Goal: Task Accomplishment & Management: Complete application form

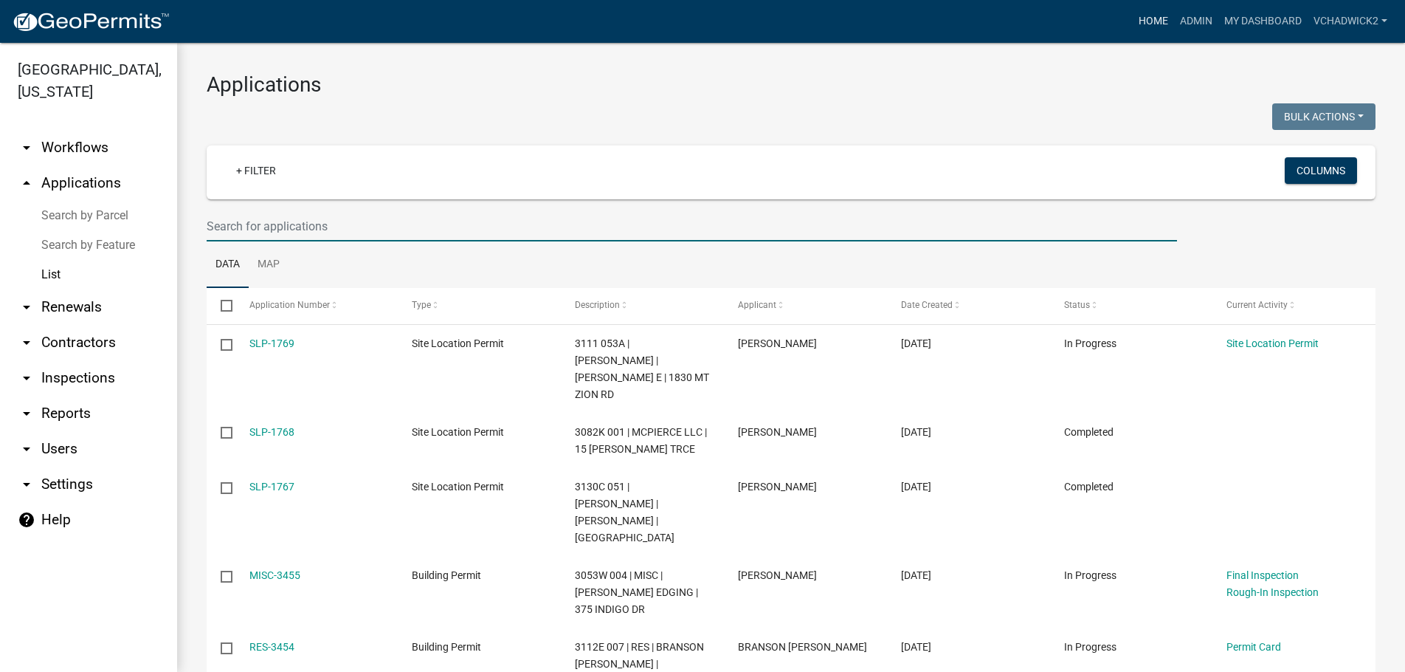
click at [1150, 22] on link "Home" at bounding box center [1153, 21] width 41 height 28
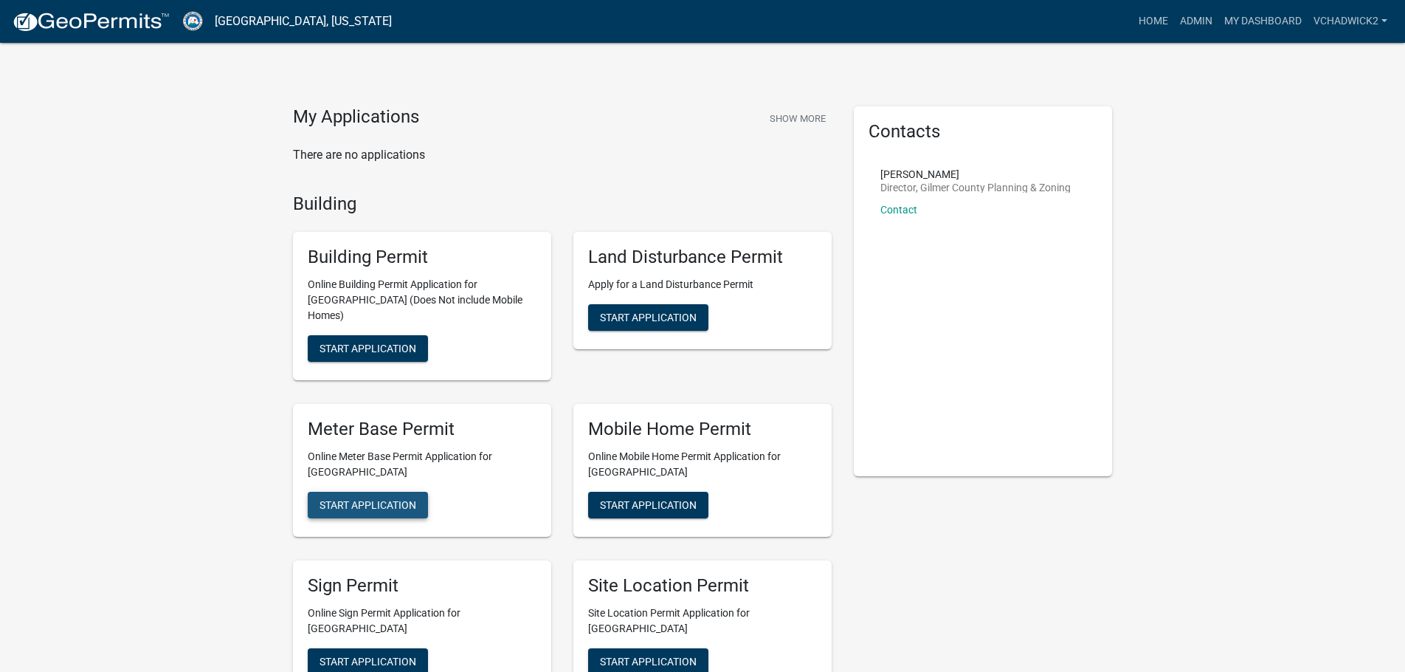
click at [379, 492] on button "Start Application" at bounding box center [368, 505] width 120 height 27
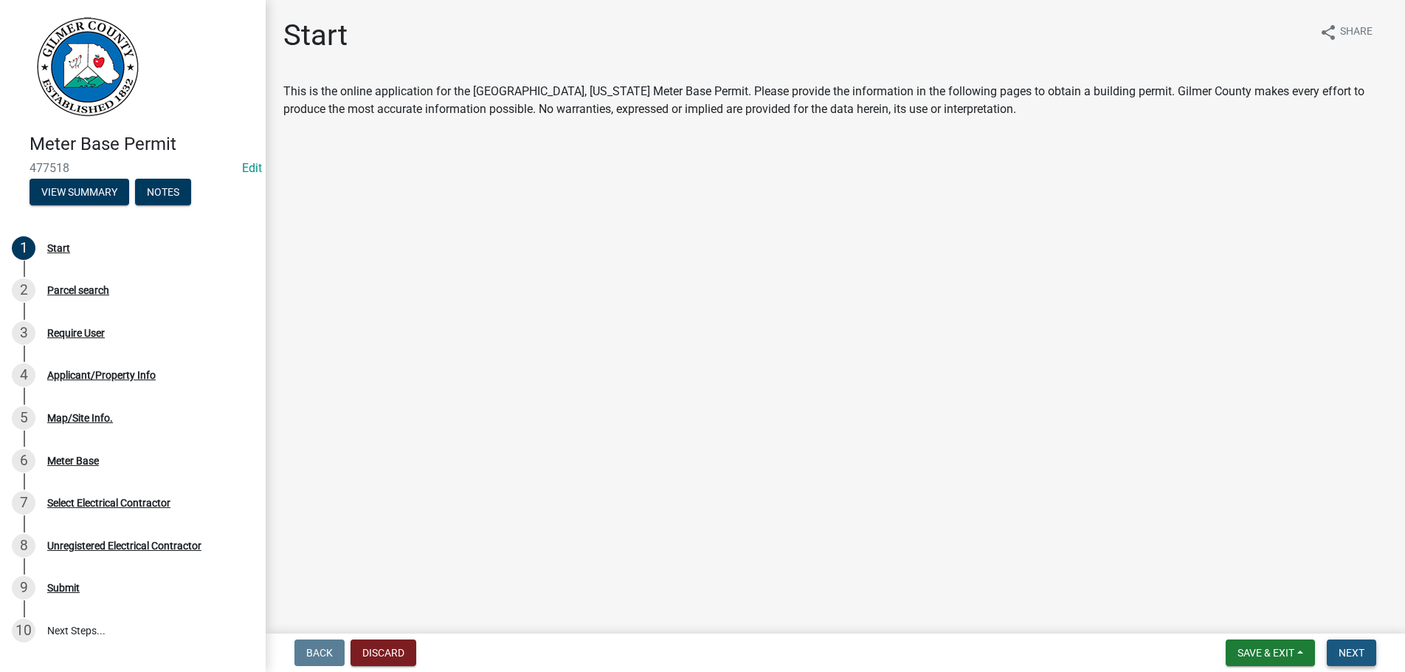
click at [1344, 650] on span "Next" at bounding box center [1352, 653] width 26 height 12
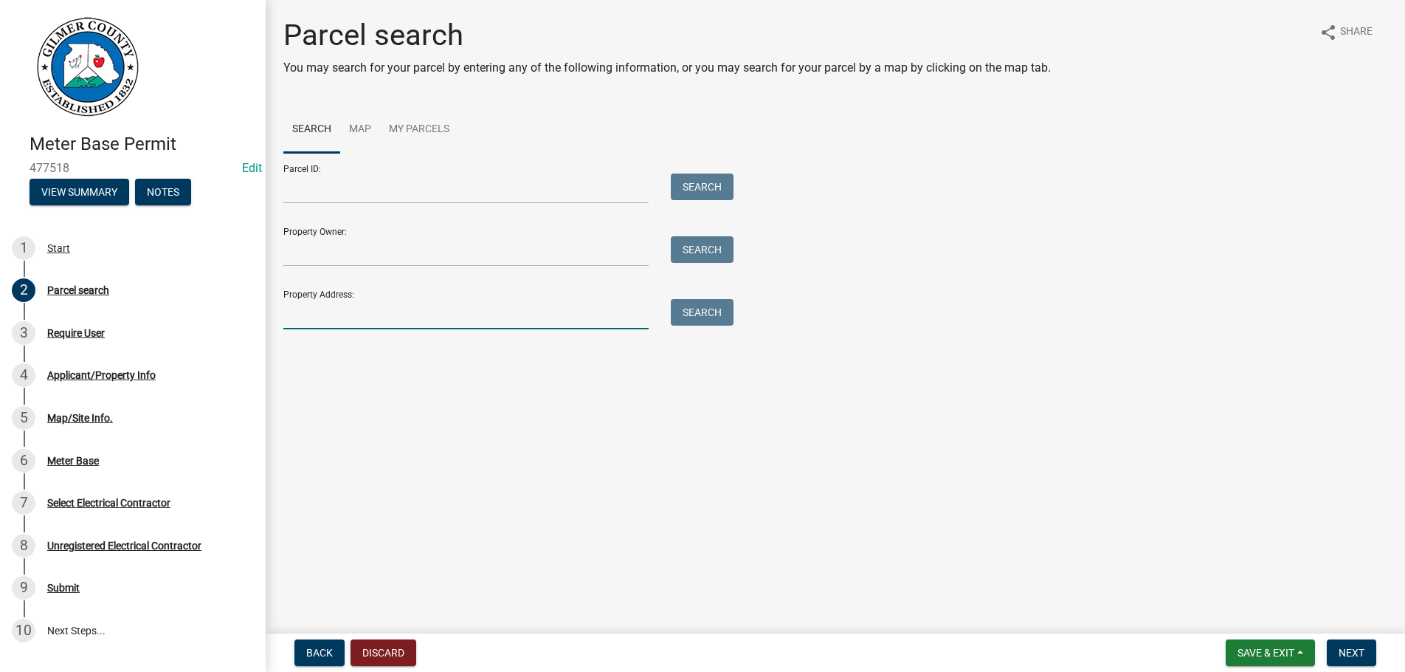
click at [349, 325] on input "Property Address:" at bounding box center [465, 314] width 365 height 30
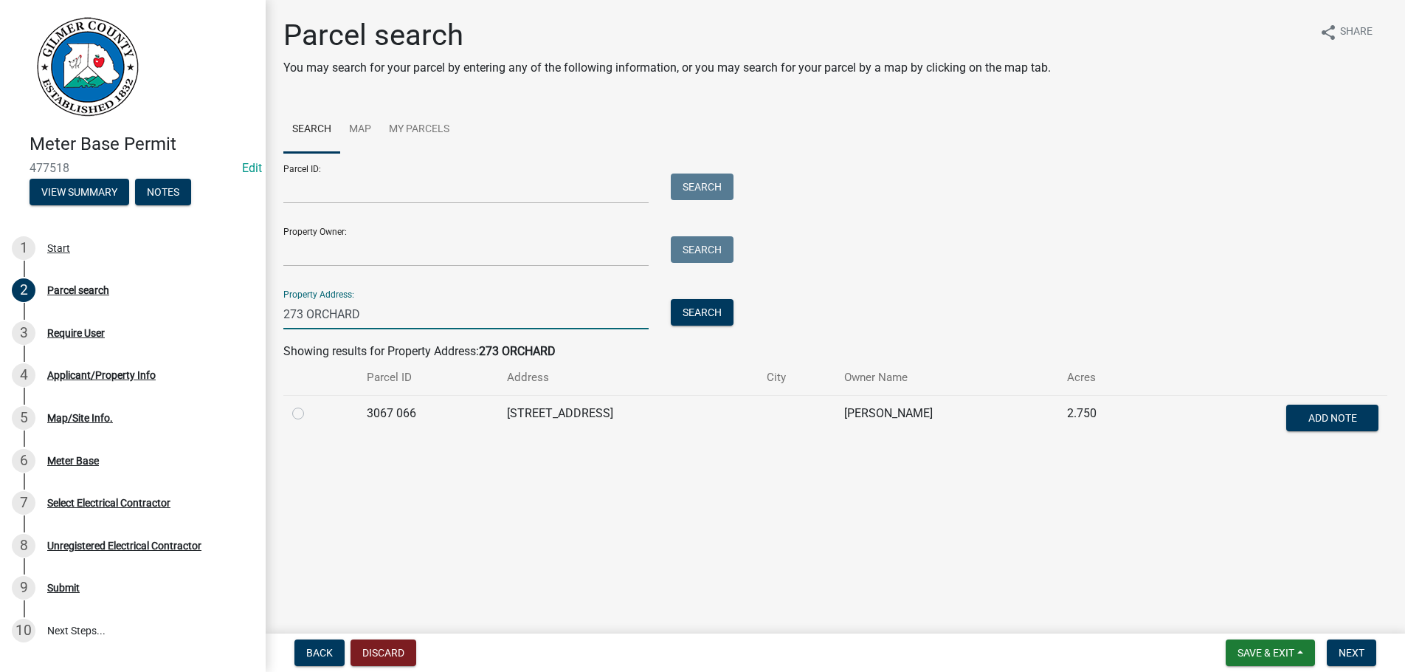
type input "273 ORCHARD"
click at [310, 404] on label at bounding box center [310, 404] width 0 height 0
click at [310, 414] on 066 "radio" at bounding box center [315, 409] width 10 height 10
radio 066 "true"
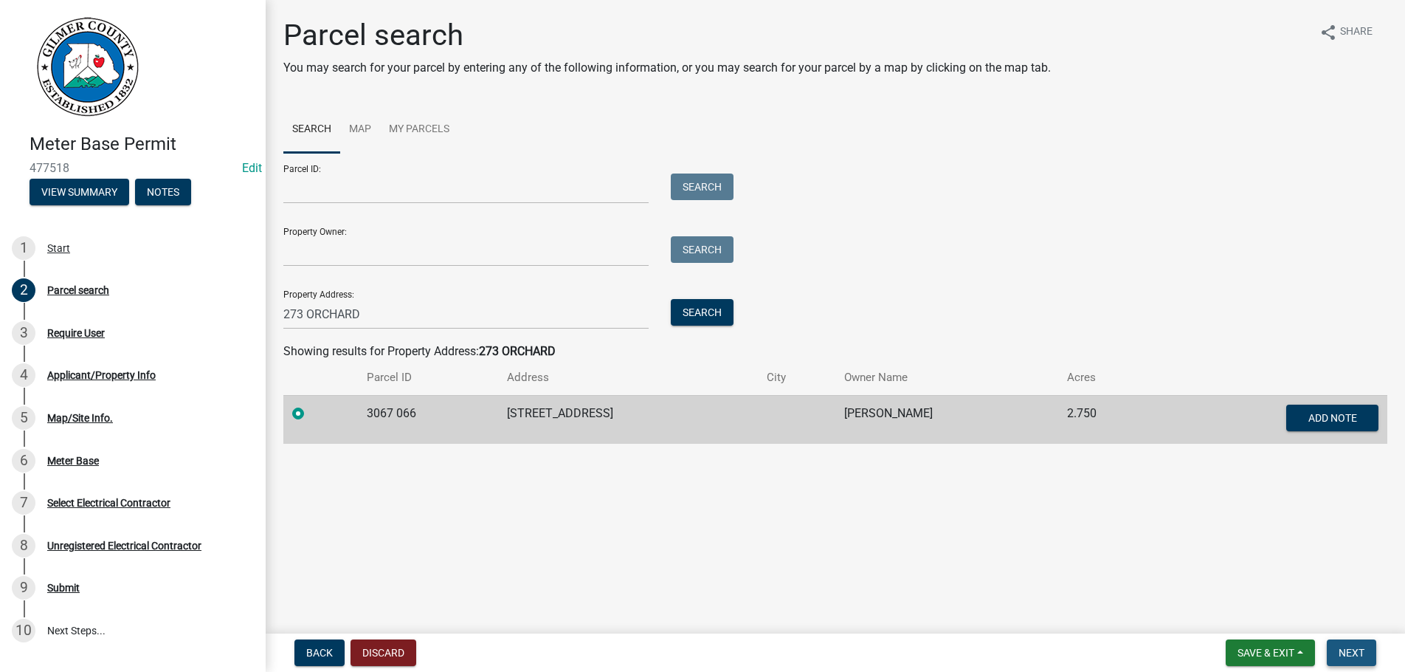
click at [1344, 650] on span "Next" at bounding box center [1352, 653] width 26 height 12
click at [1350, 648] on span "Next" at bounding box center [1352, 653] width 26 height 12
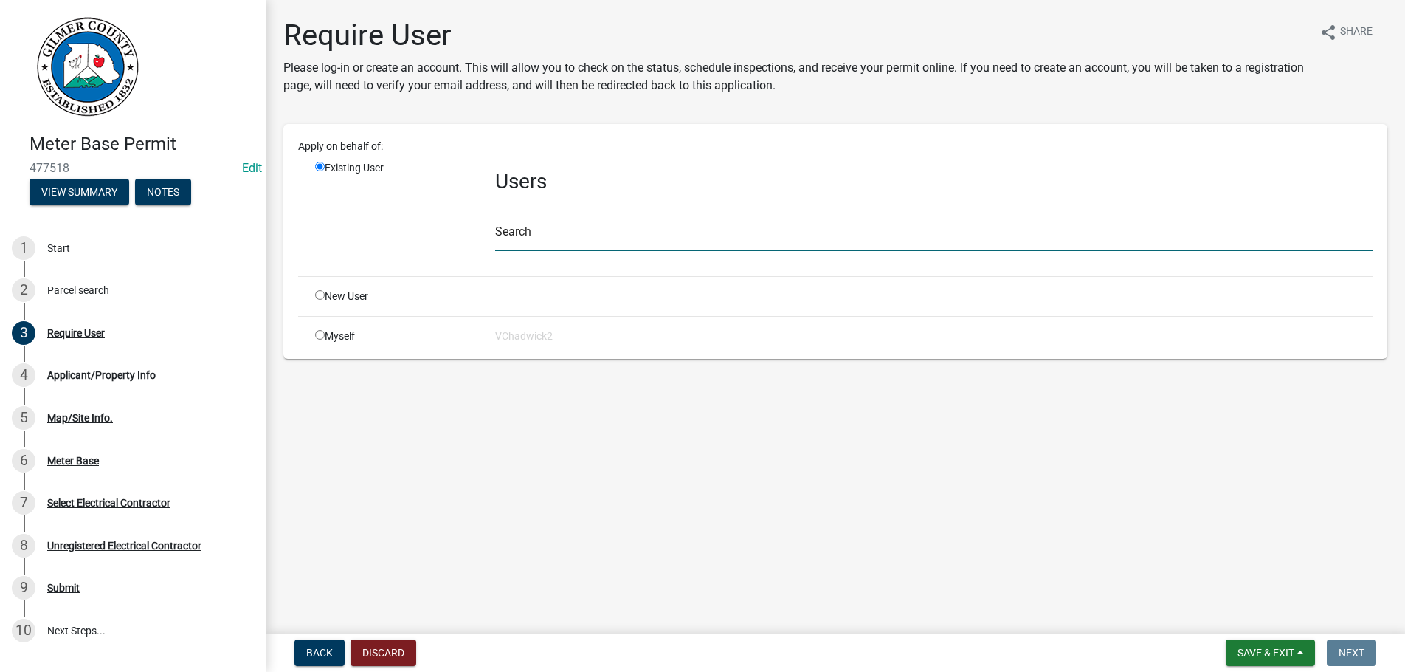
click at [553, 230] on input "text" at bounding box center [934, 236] width 878 height 30
type input "J"
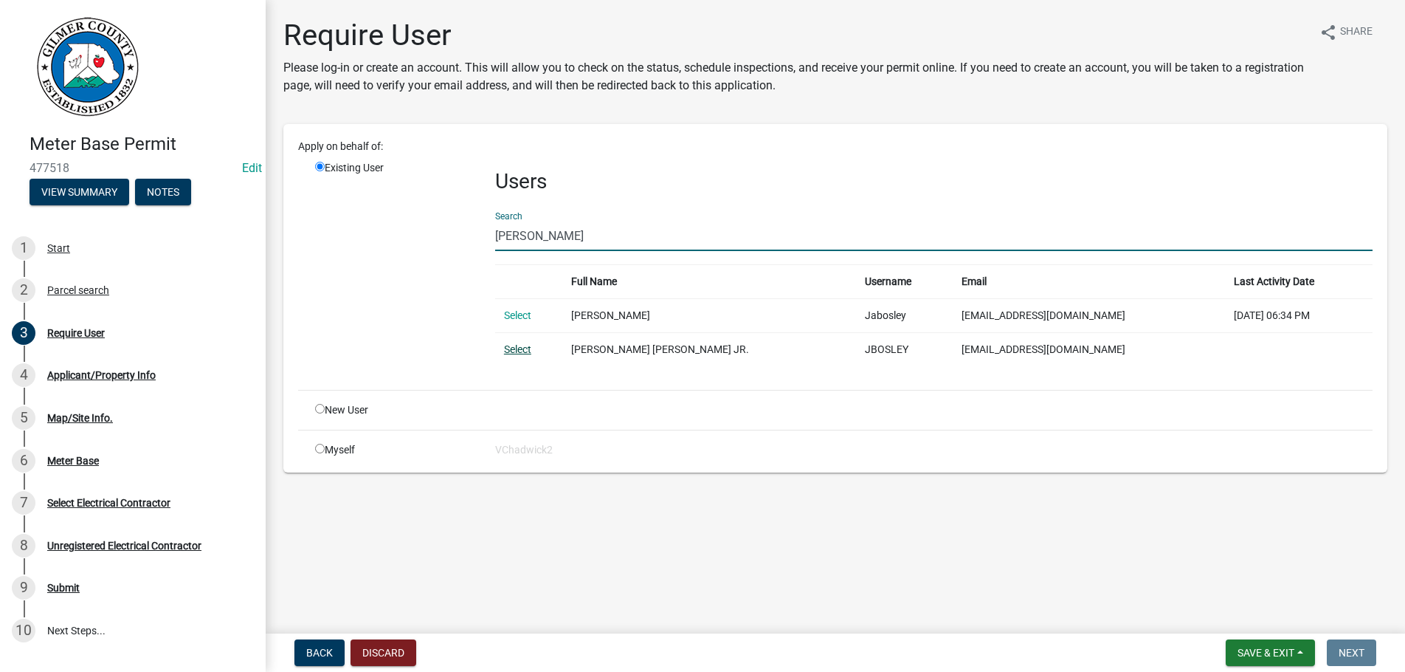
type input "BOSLEY"
click at [520, 345] on link "Select" at bounding box center [517, 349] width 27 height 12
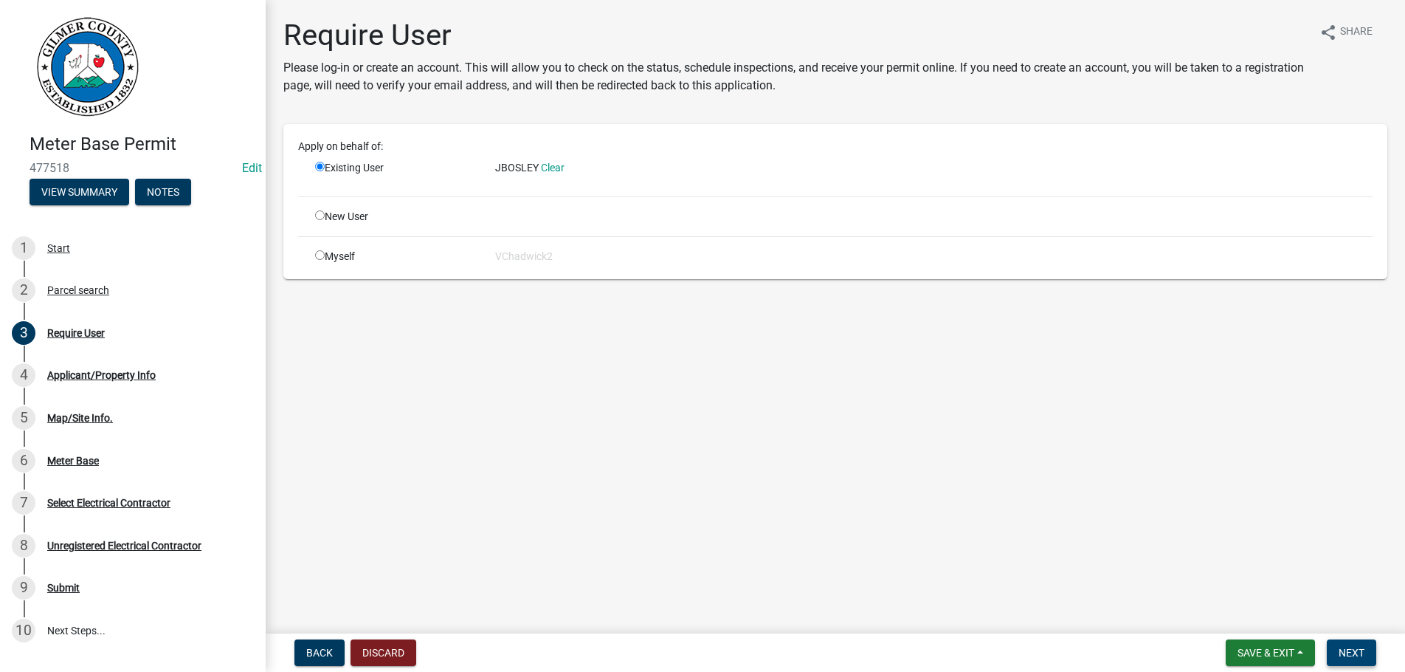
click at [1337, 652] on button "Next" at bounding box center [1351, 652] width 49 height 27
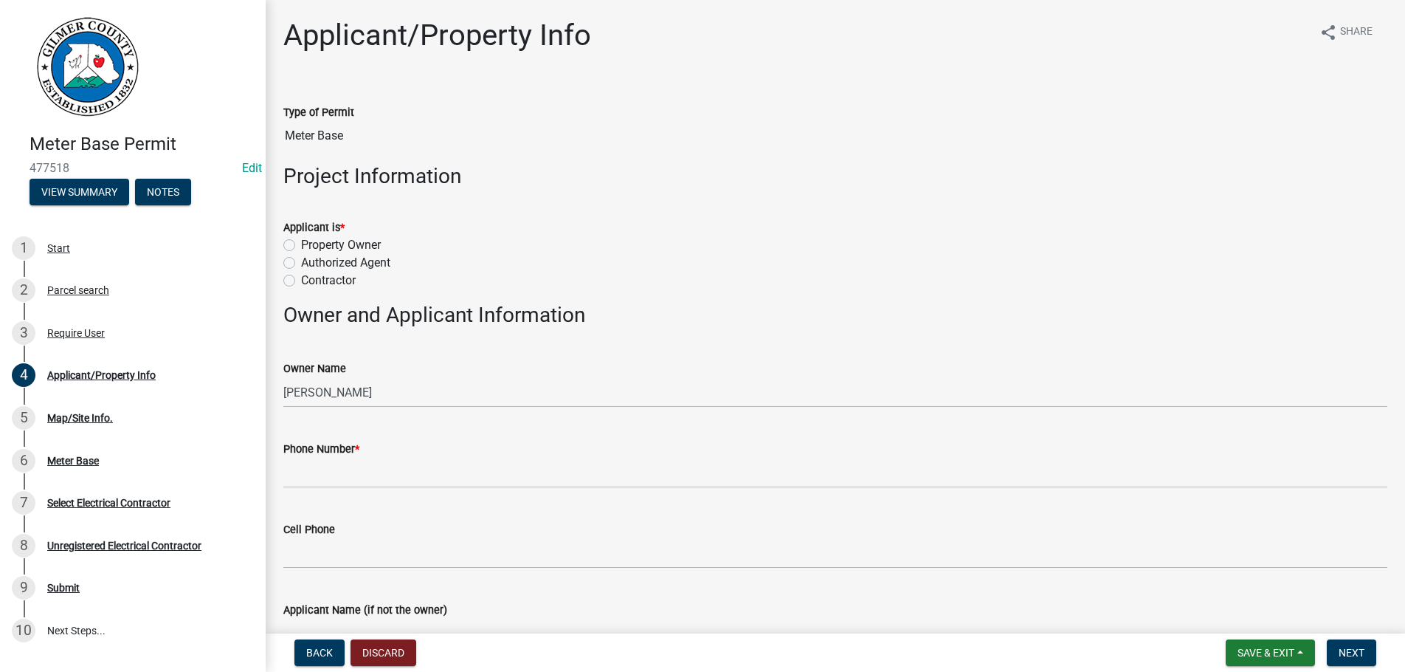
click at [301, 282] on label "Contractor" at bounding box center [328, 281] width 55 height 18
click at [301, 281] on input "Contractor" at bounding box center [306, 277] width 10 height 10
radio input "true"
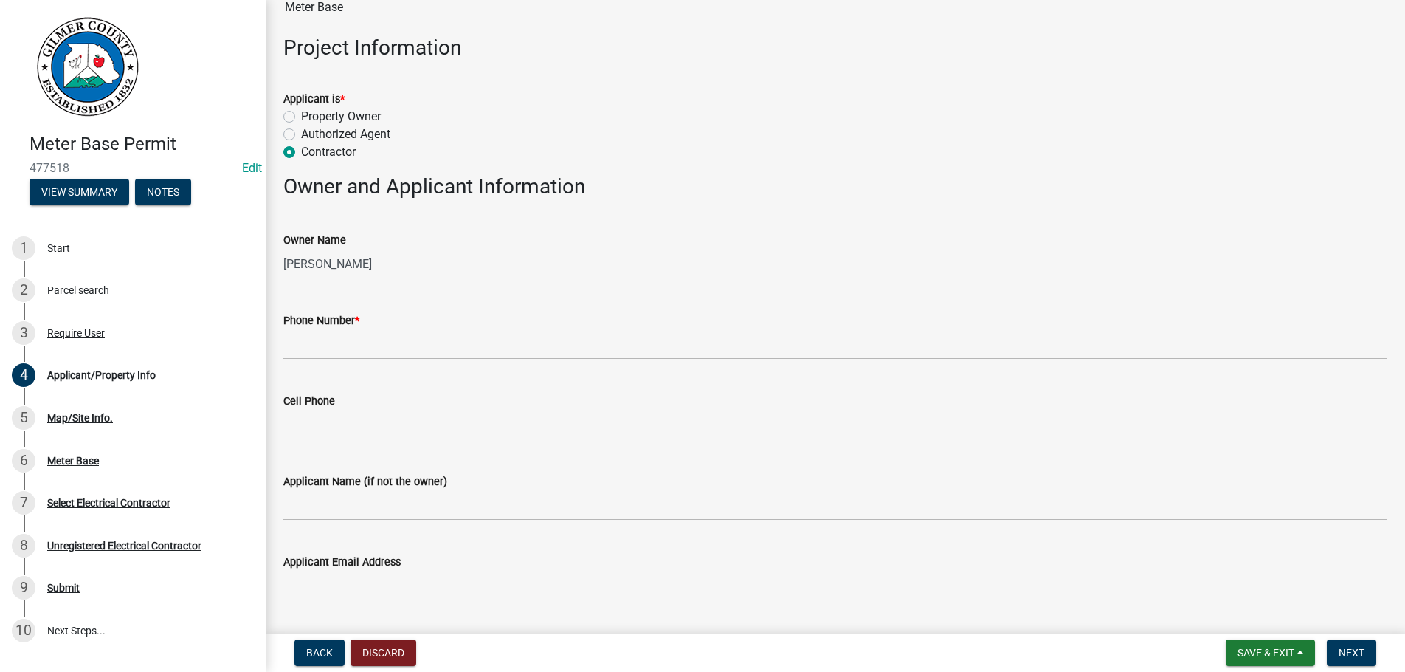
scroll to position [168, 0]
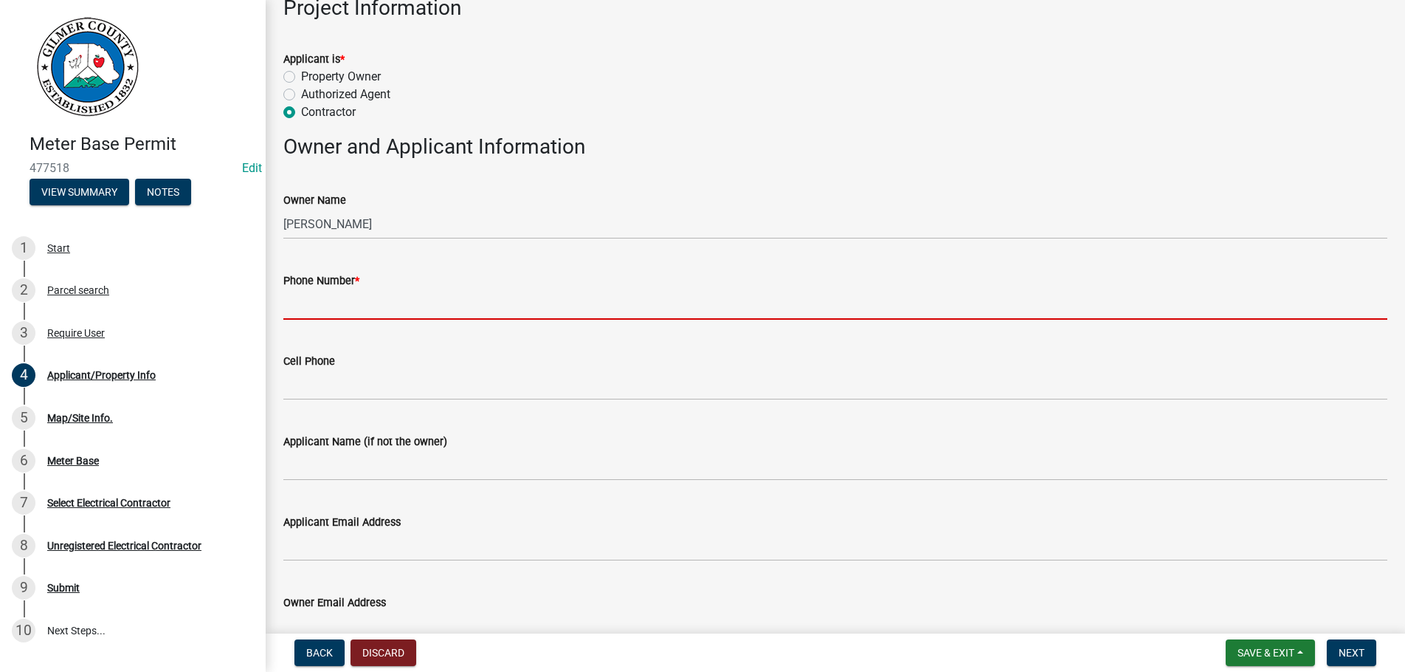
click at [397, 305] on input "Phone Number *" at bounding box center [835, 304] width 1104 height 30
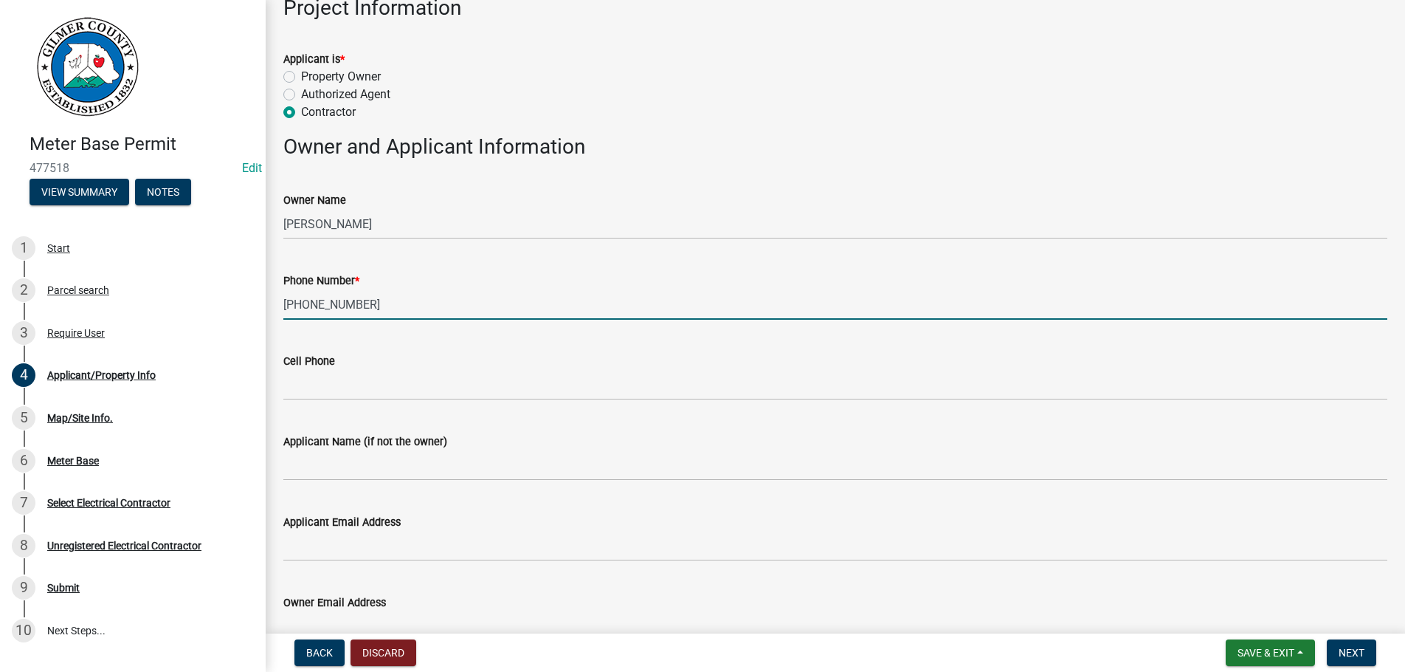
type input "706-889-8727"
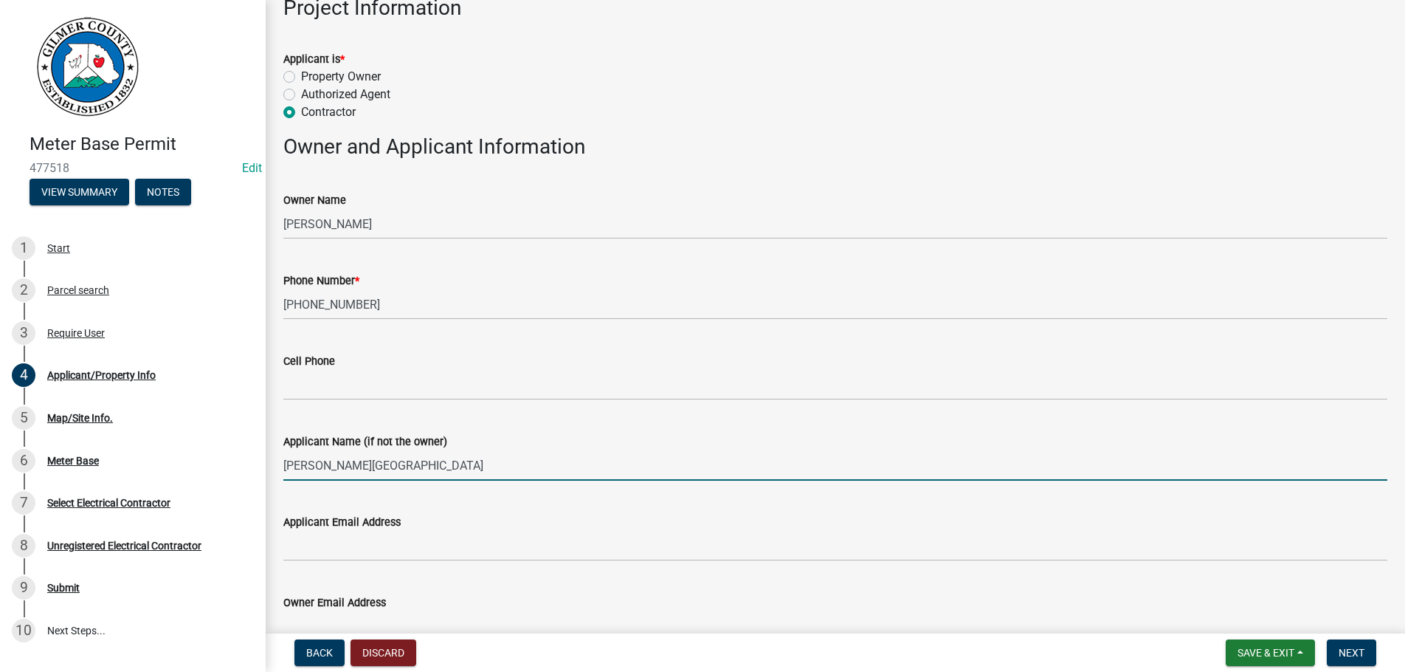
type input "J.T. BOSLEY"
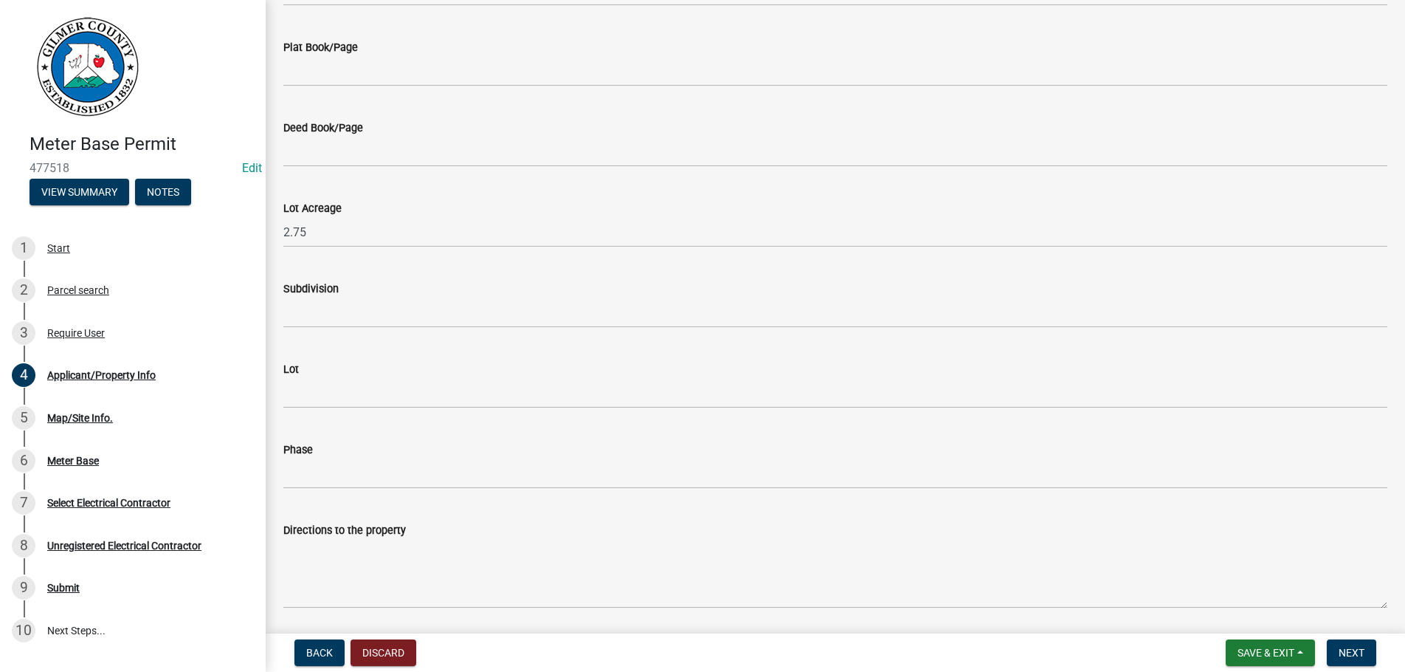
scroll to position [1293, 0]
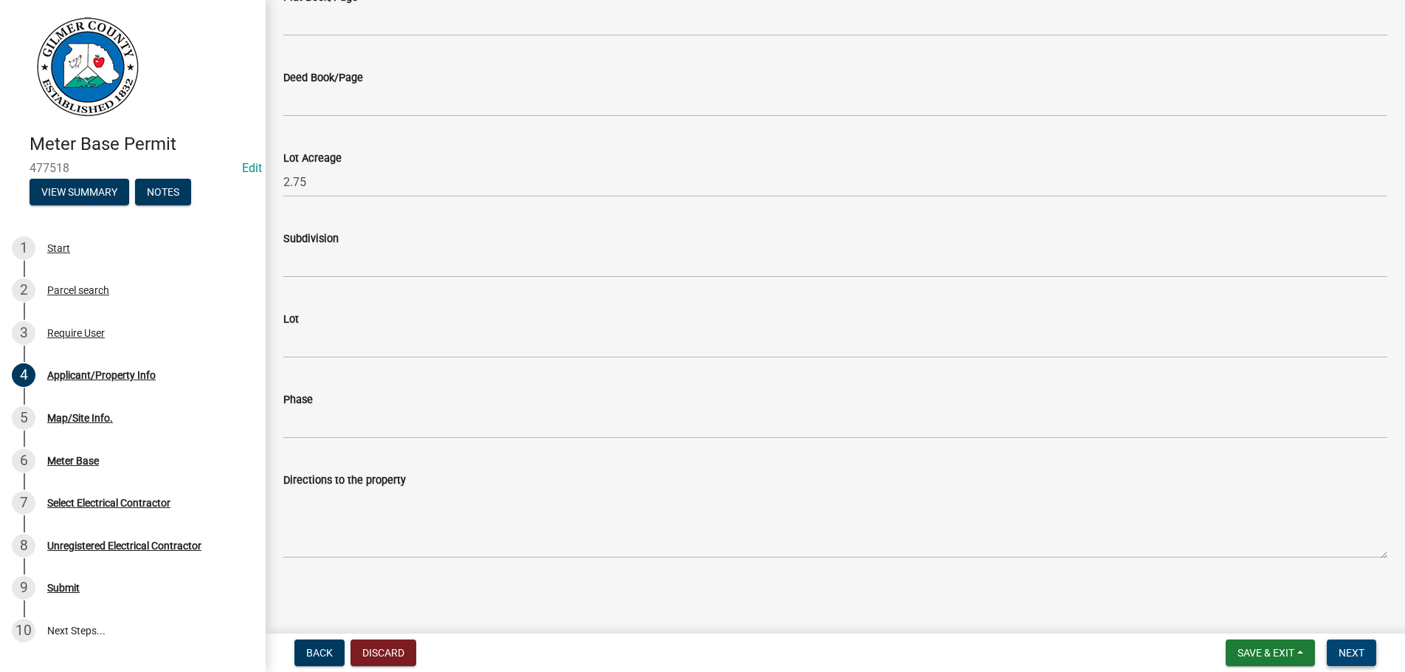
type input "ELLIJAY GA 30540"
click at [1346, 652] on span "Next" at bounding box center [1352, 653] width 26 height 12
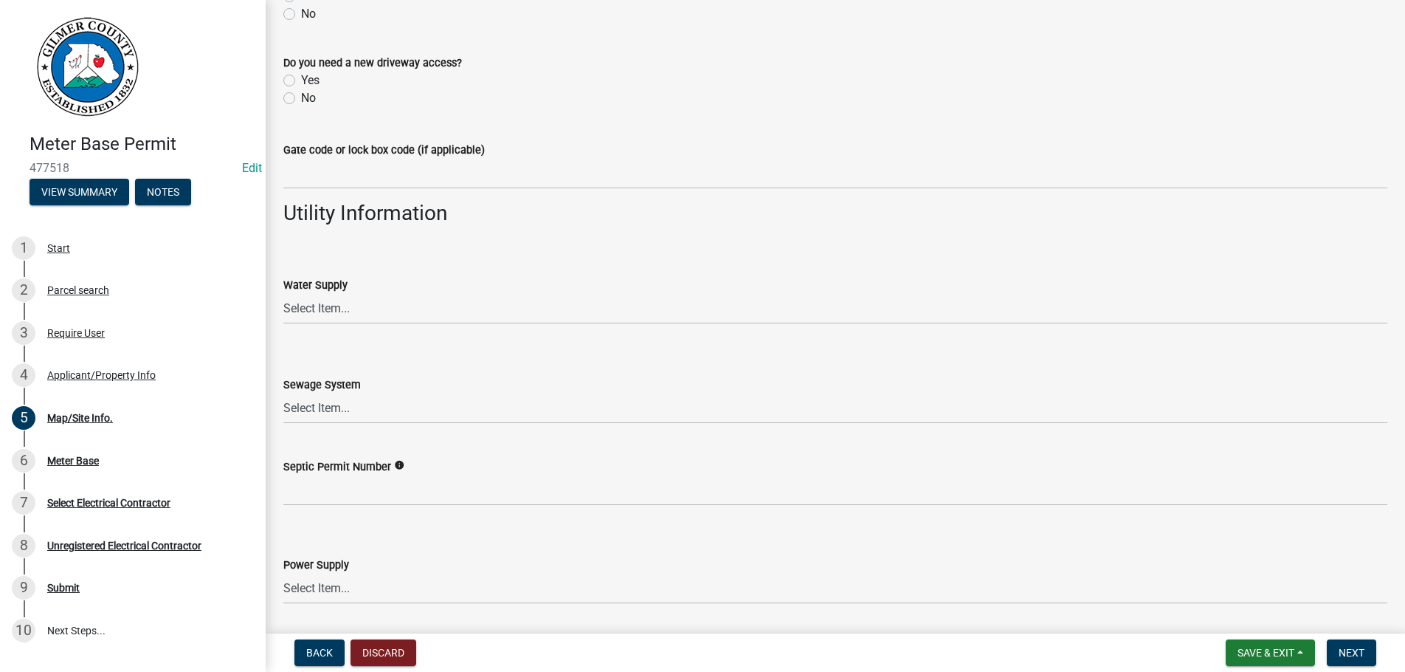
scroll to position [1119, 0]
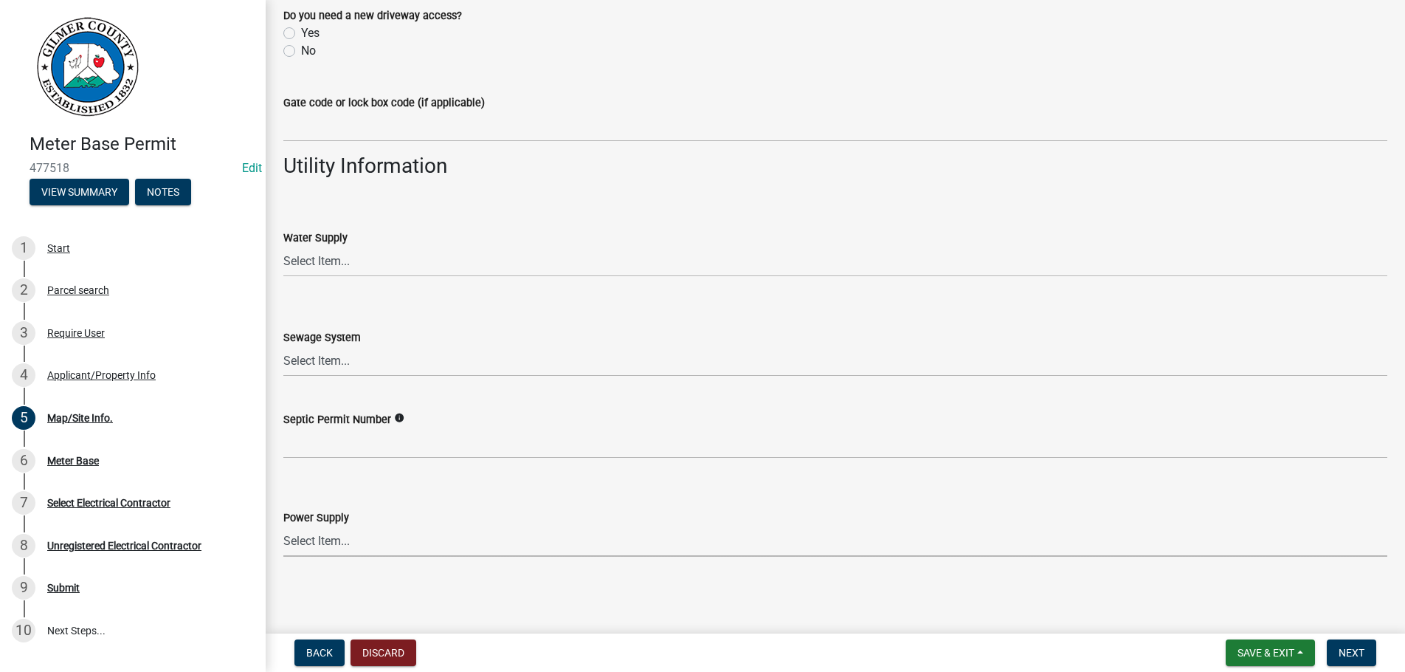
click at [283, 526] on select "Select Item... Amicalola EMC Blue Ridge EMC Tri-State Power Georgia Power" at bounding box center [835, 541] width 1104 height 30
click option "Georgia Power" at bounding box center [0, 0] width 0 height 0
select select "c53c881c-384b-498d-8db1-c5ad9b2cb057"
click at [1354, 648] on span "Next" at bounding box center [1352, 653] width 26 height 12
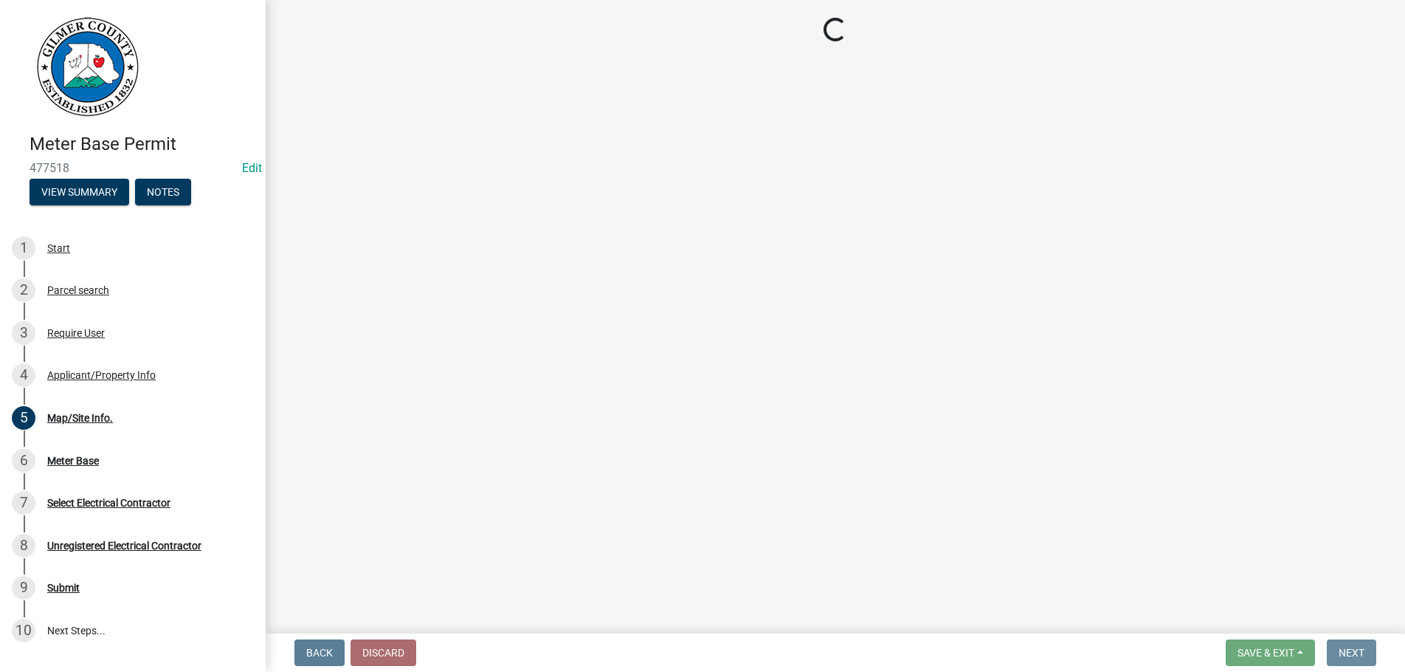
scroll to position [0, 0]
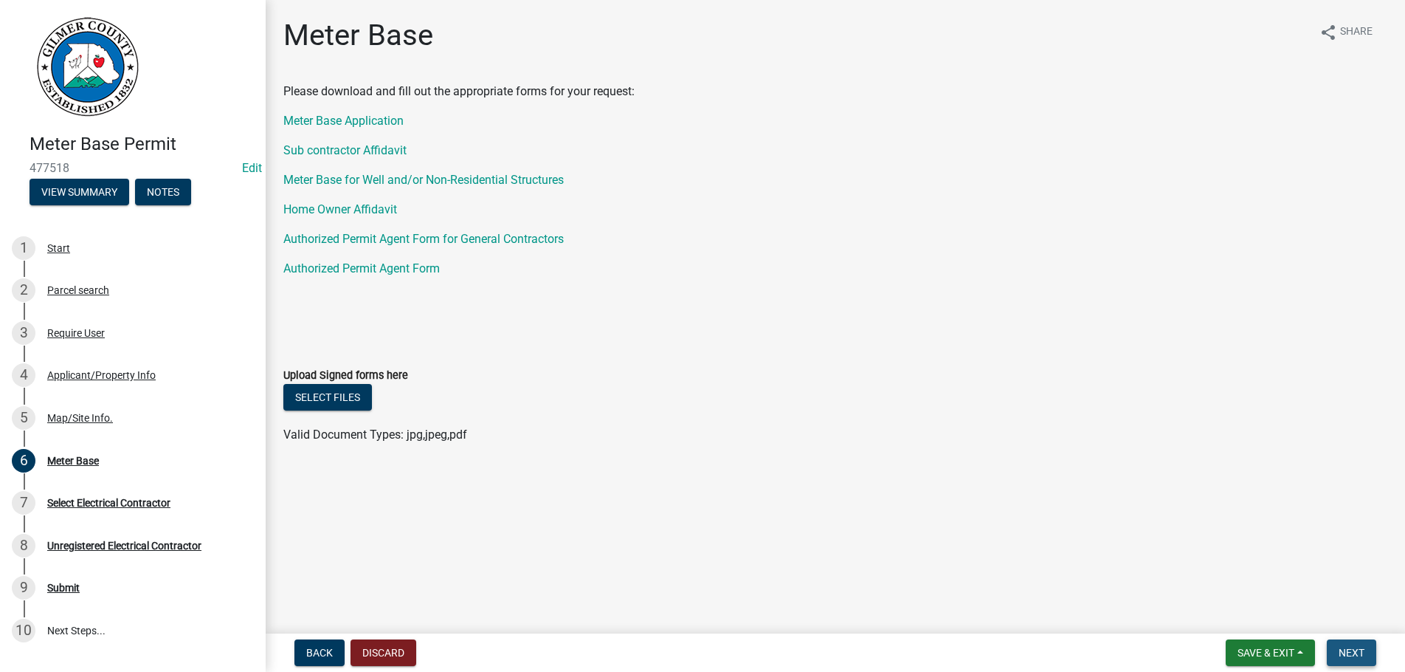
click at [1338, 650] on button "Next" at bounding box center [1351, 652] width 49 height 27
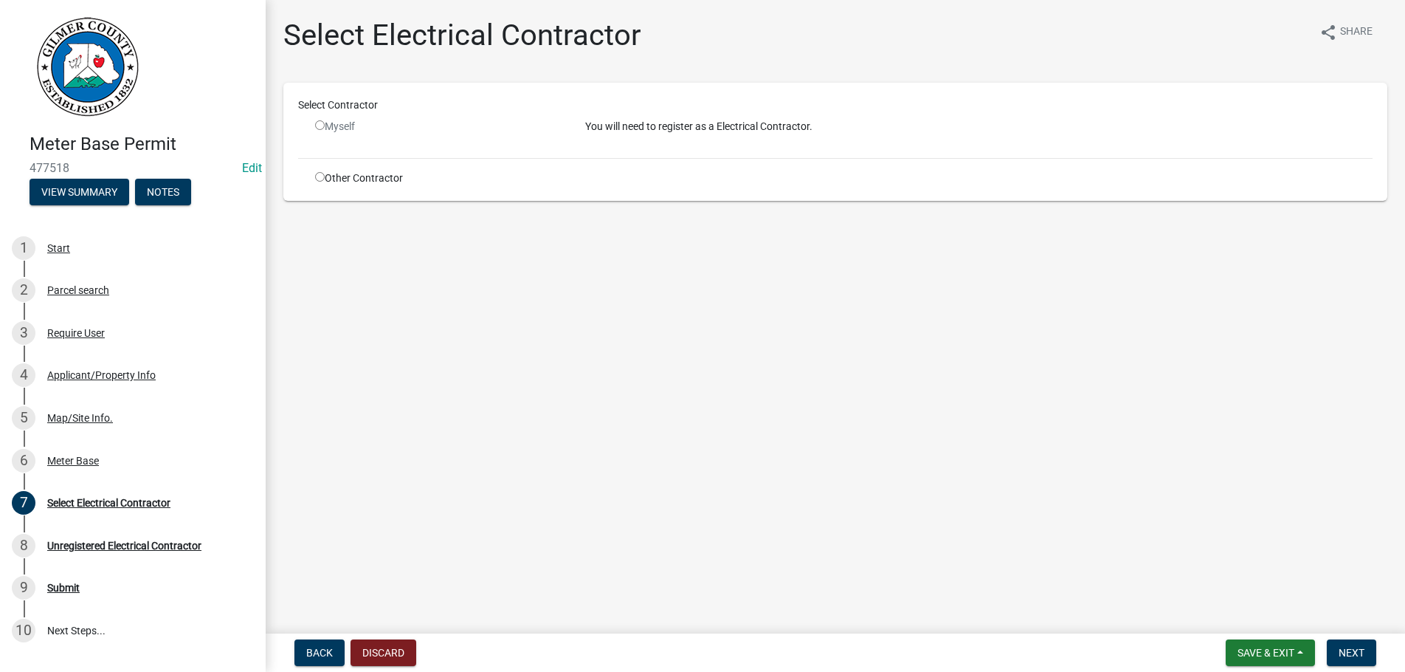
click at [318, 176] on input "radio" at bounding box center [320, 177] width 10 height 10
radio input "true"
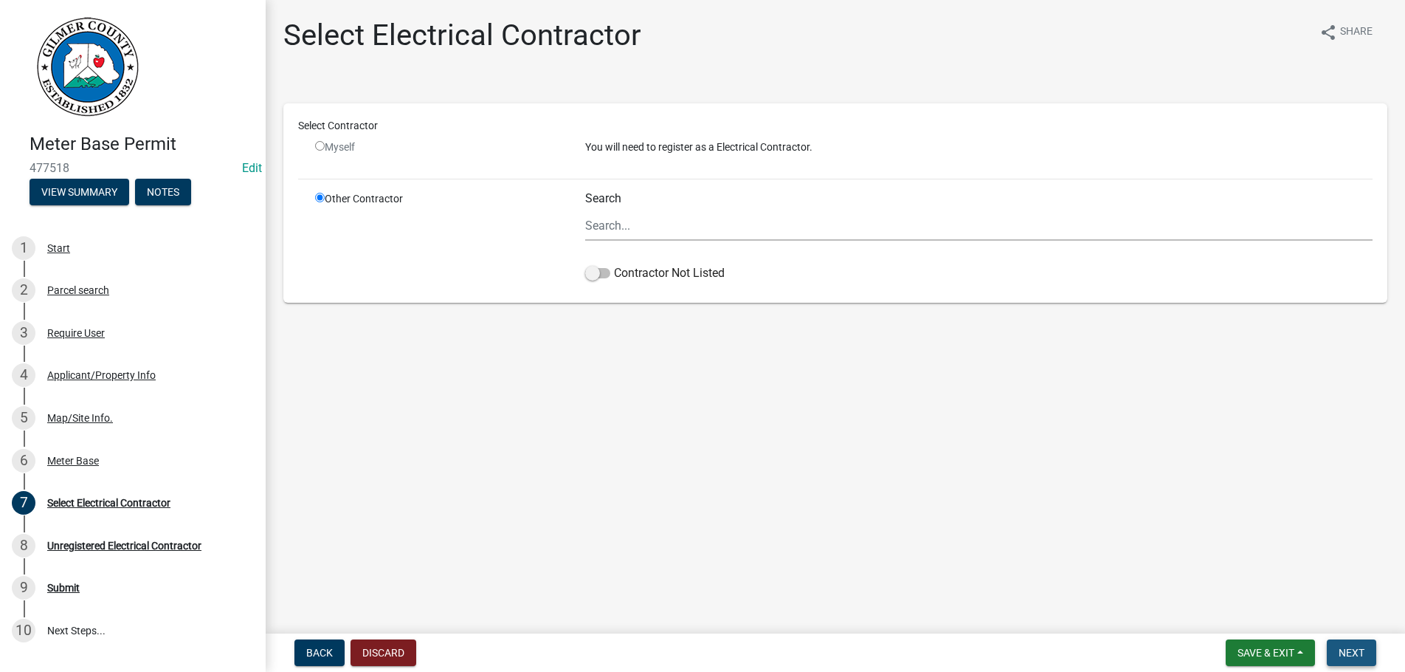
click at [1355, 648] on span "Next" at bounding box center [1352, 653] width 26 height 12
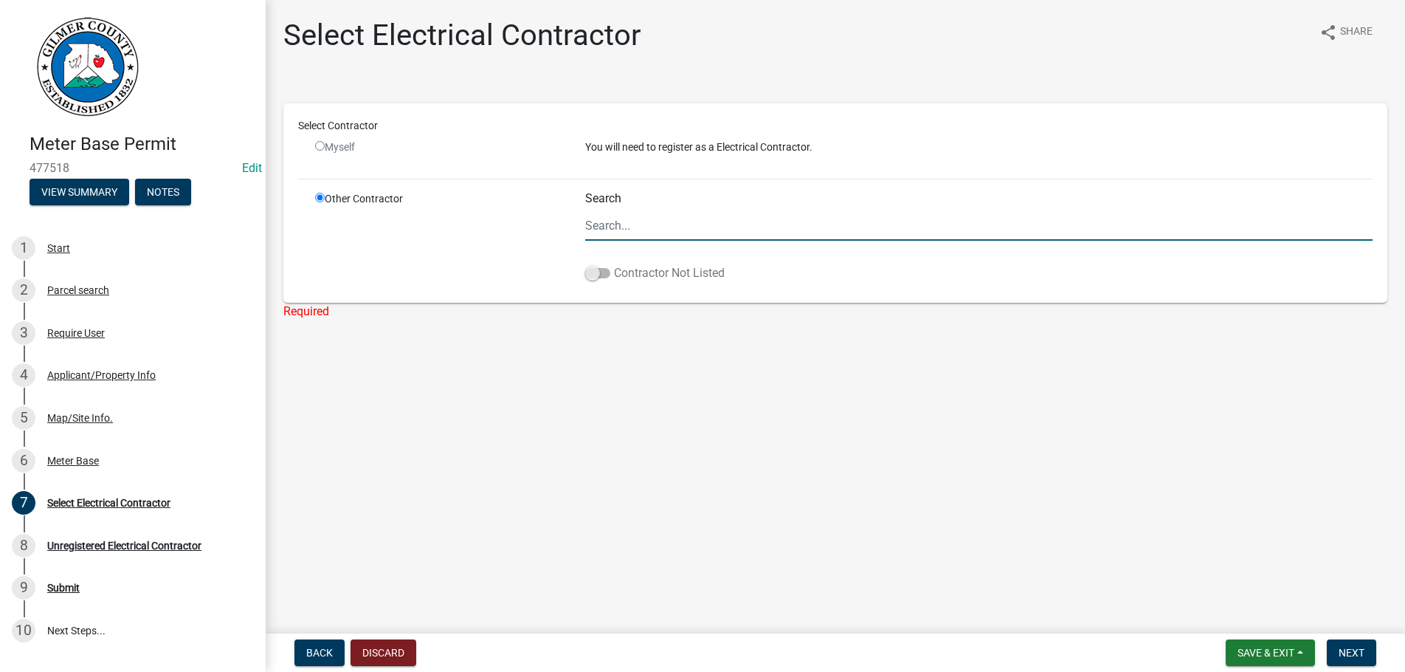
click at [600, 271] on span at bounding box center [597, 273] width 25 height 10
click at [614, 264] on input "Contractor Not Listed" at bounding box center [614, 264] width 0 height 0
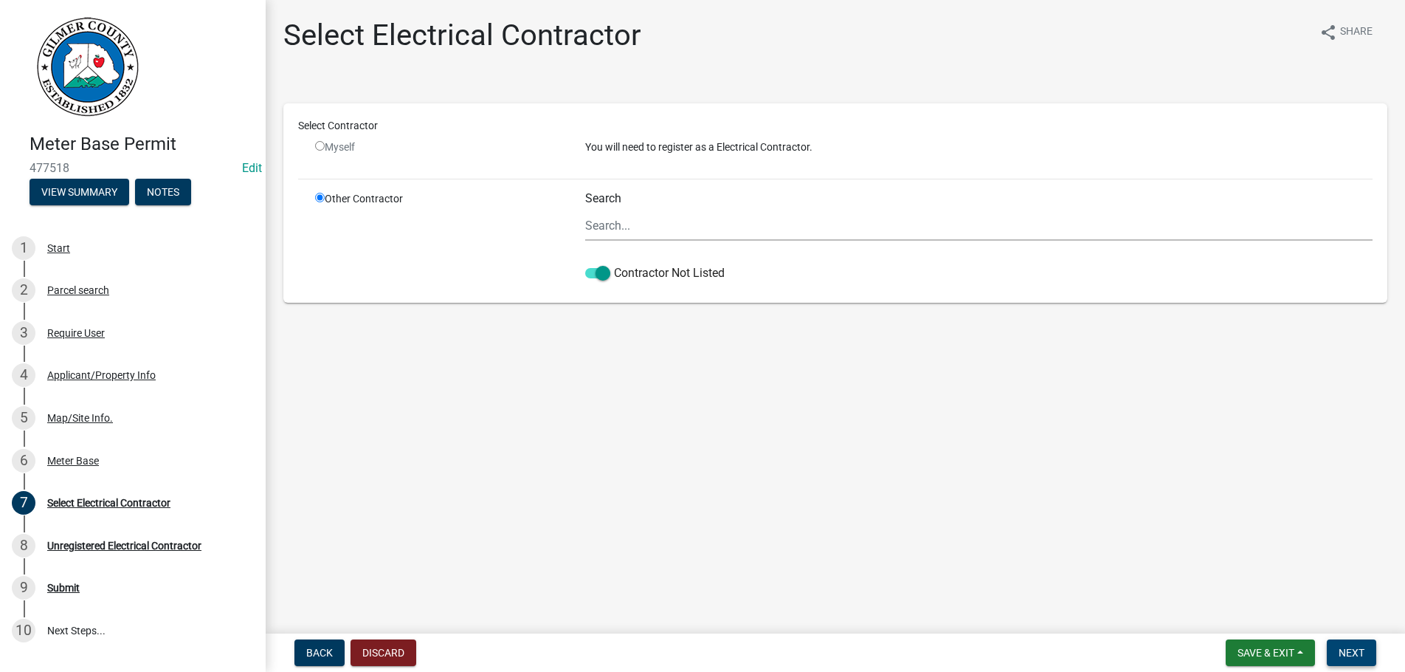
click at [1364, 645] on button "Next" at bounding box center [1351, 652] width 49 height 27
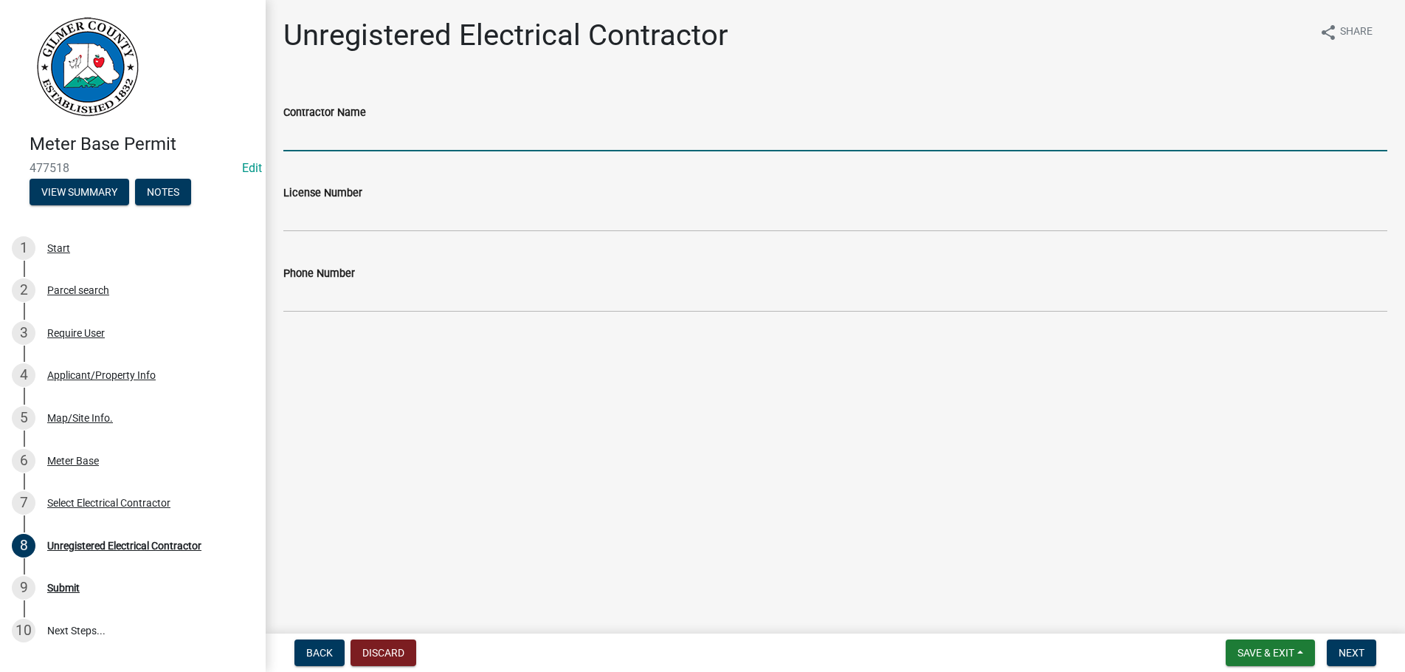
click at [339, 150] on input "Contractor Name" at bounding box center [835, 136] width 1104 height 30
type input "J.T. BOSLEY"
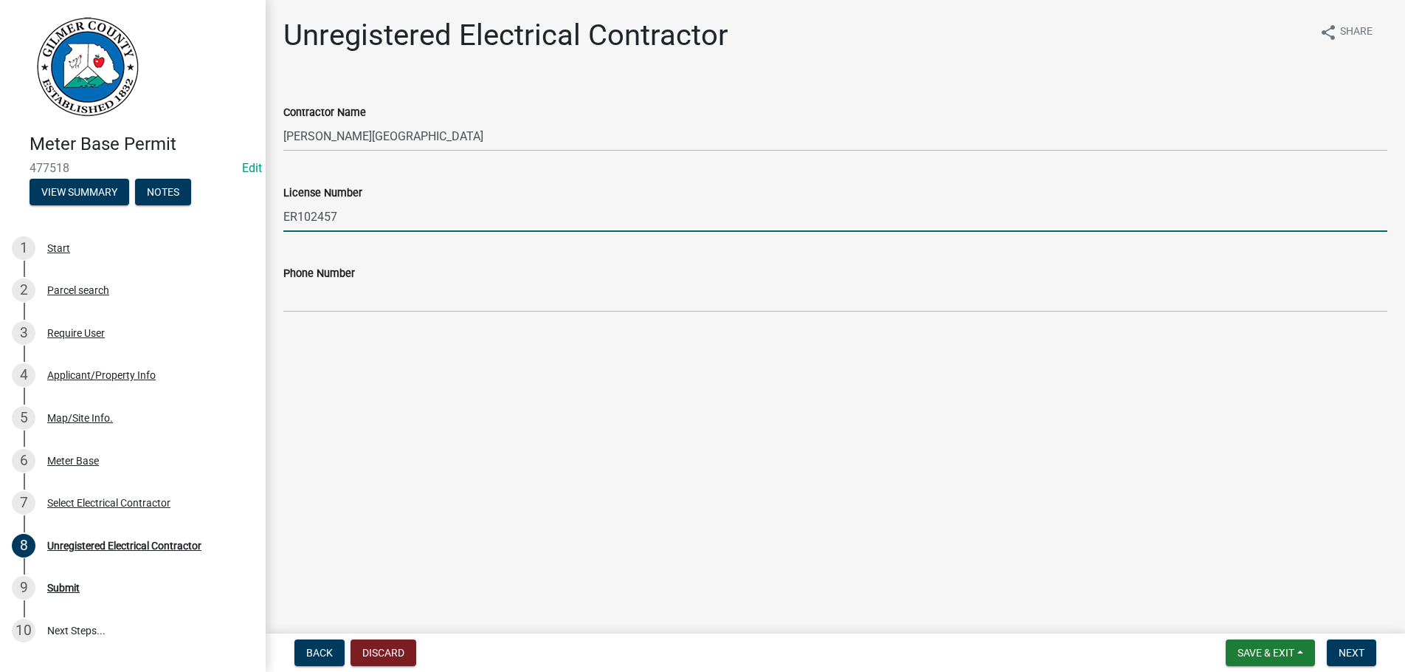
type input "ER102457"
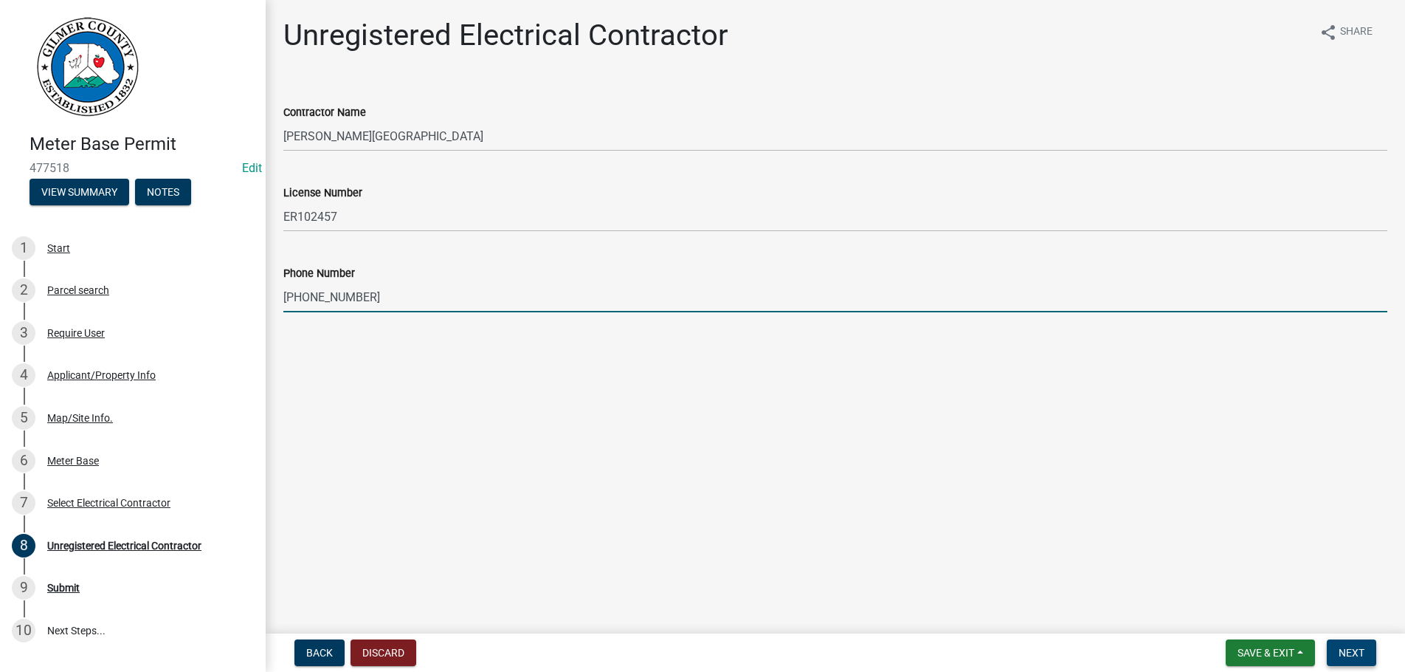
type input "706-889-8727"
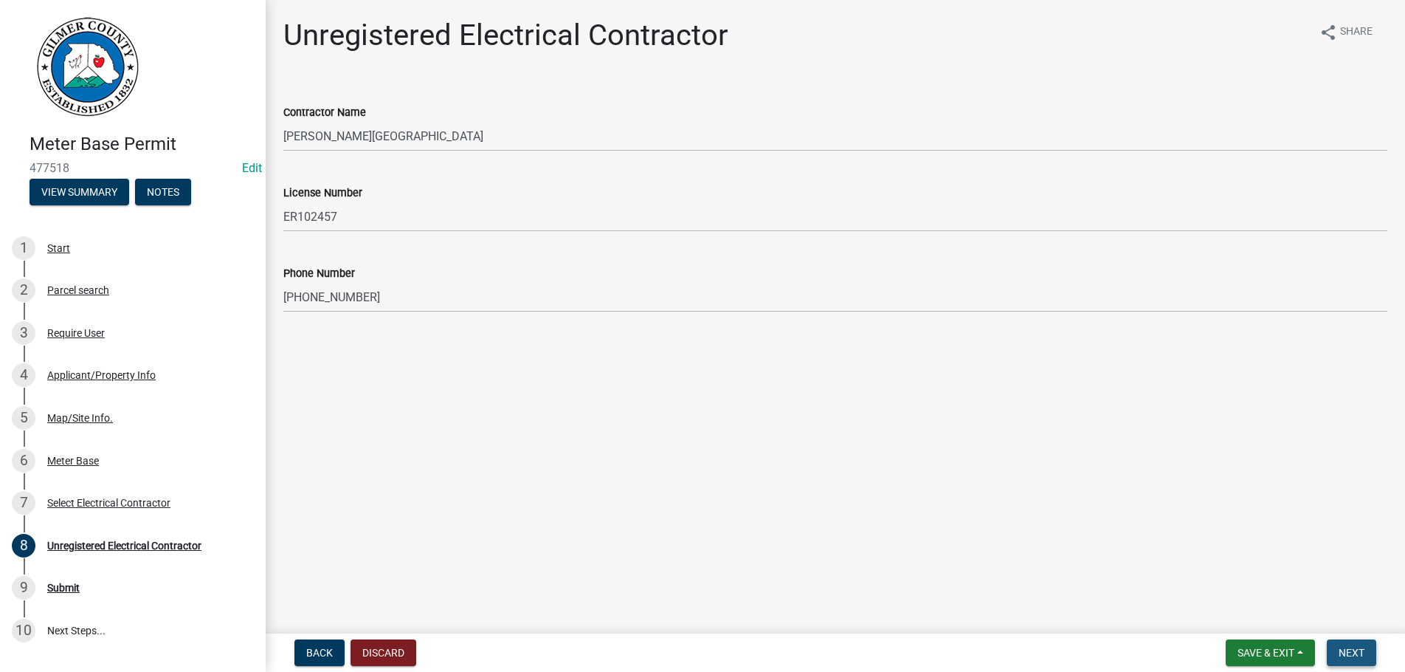
click at [1348, 648] on span "Next" at bounding box center [1352, 653] width 26 height 12
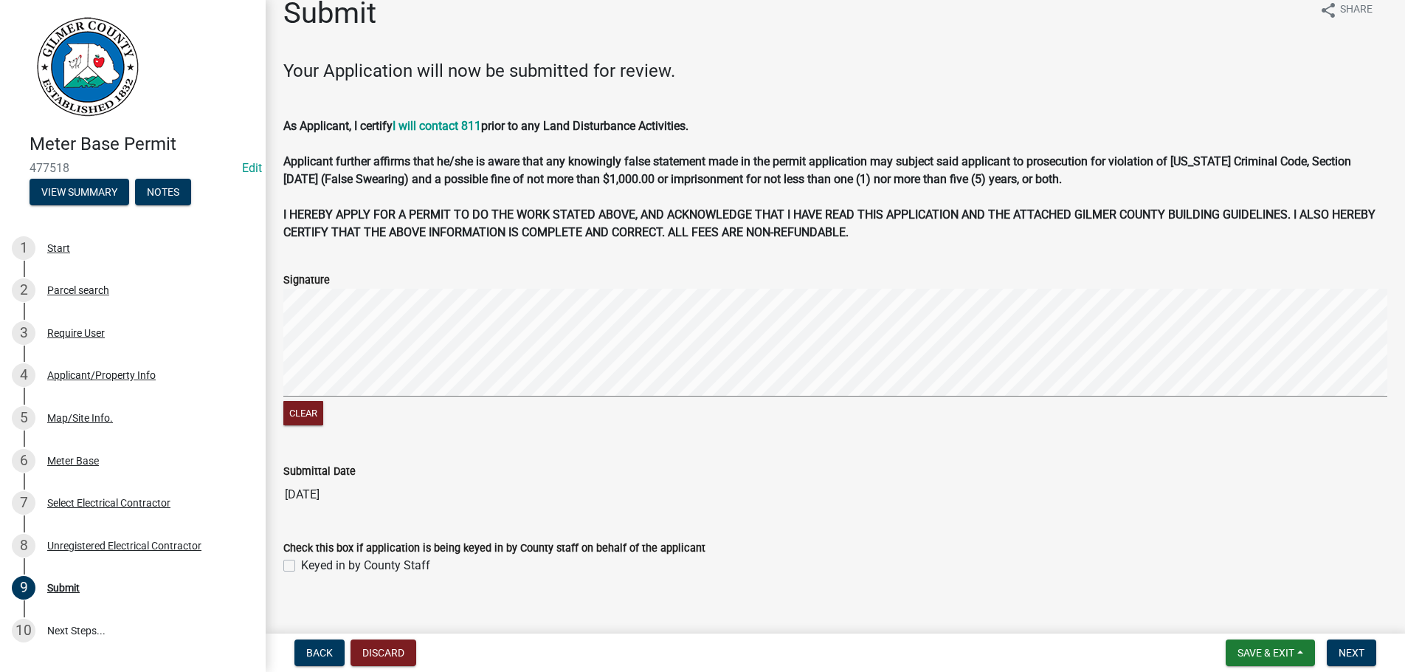
scroll to position [40, 0]
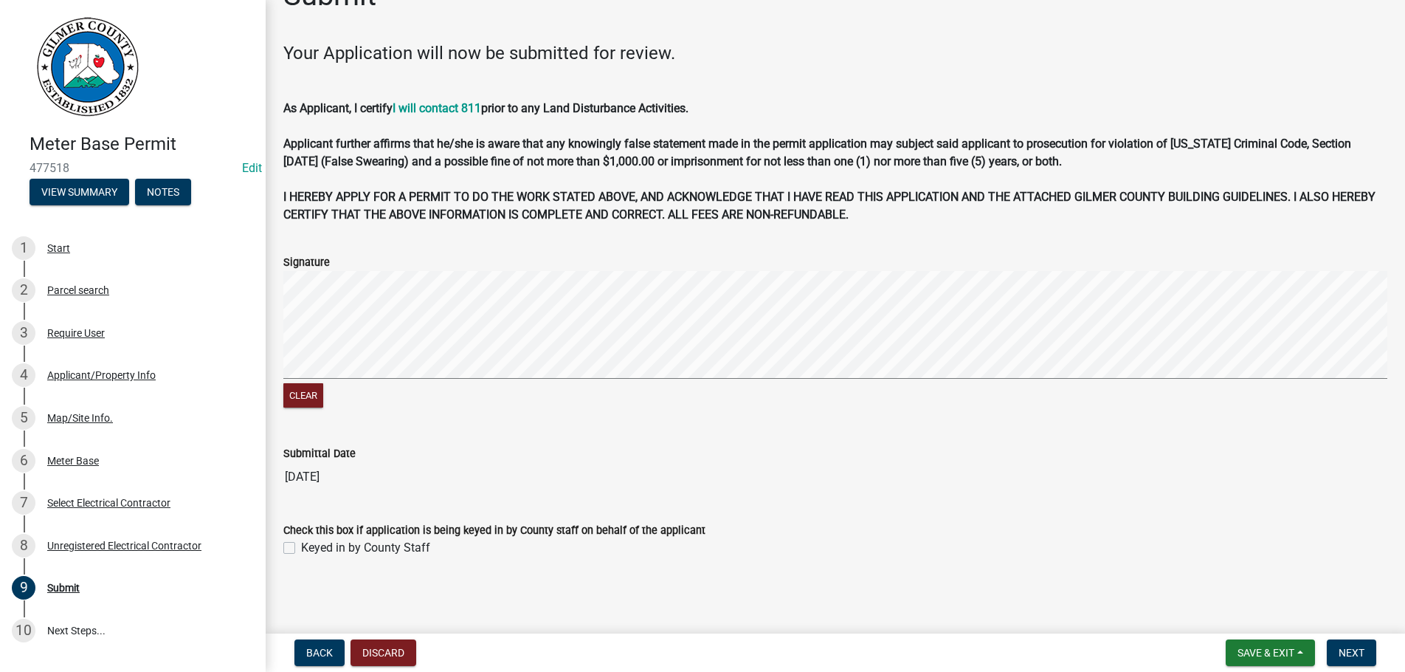
click at [301, 551] on label "Keyed in by County Staff" at bounding box center [365, 548] width 129 height 18
click at [301, 548] on input "Keyed in by County Staff" at bounding box center [306, 544] width 10 height 10
checkbox input "true"
click at [1348, 650] on span "Next" at bounding box center [1352, 653] width 26 height 12
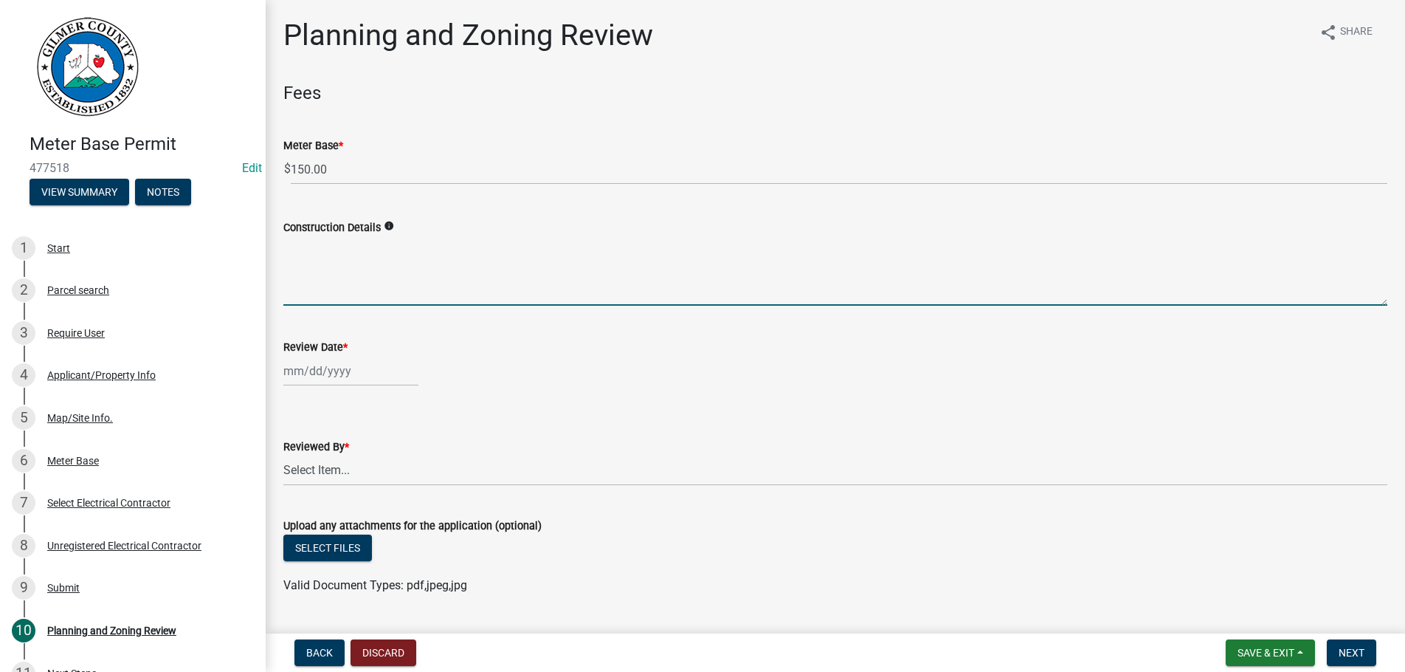
click at [327, 278] on textarea "Construction Details" at bounding box center [835, 270] width 1104 height 69
type textarea "METER UPGRADE PER GA POWER"
select select "9"
select select "2025"
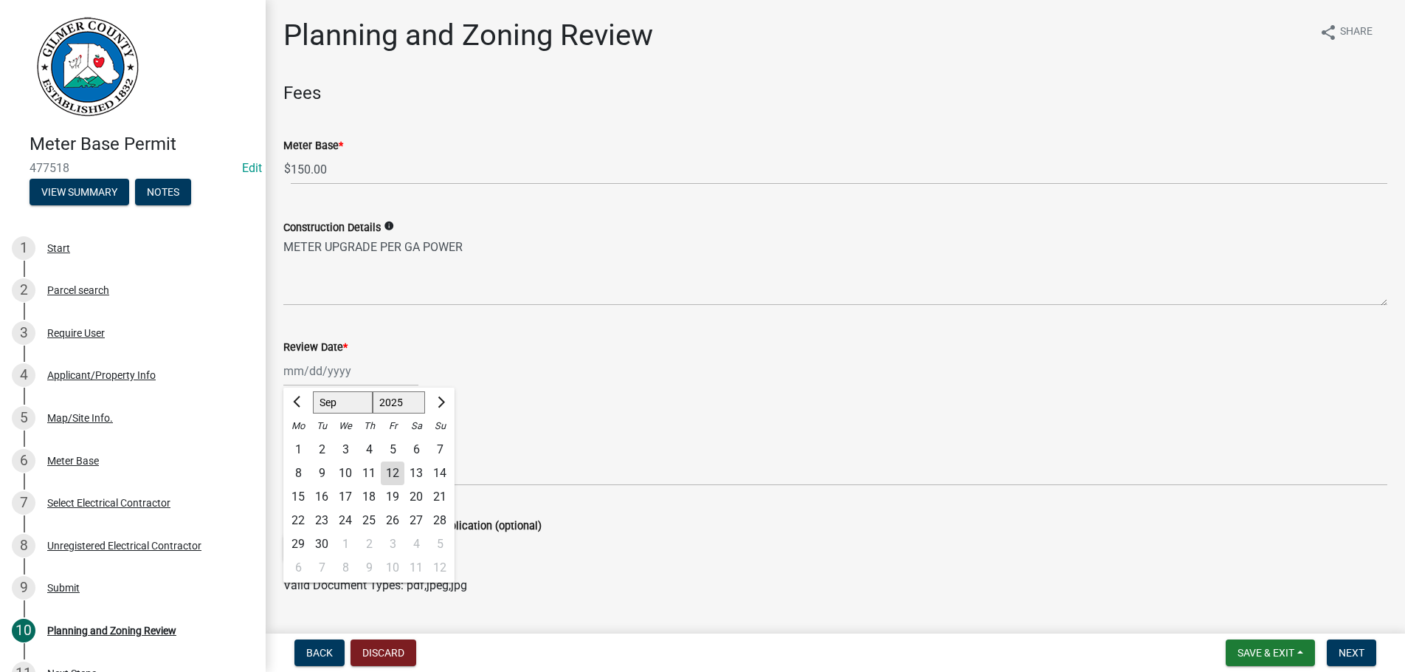
type input "[DATE]"
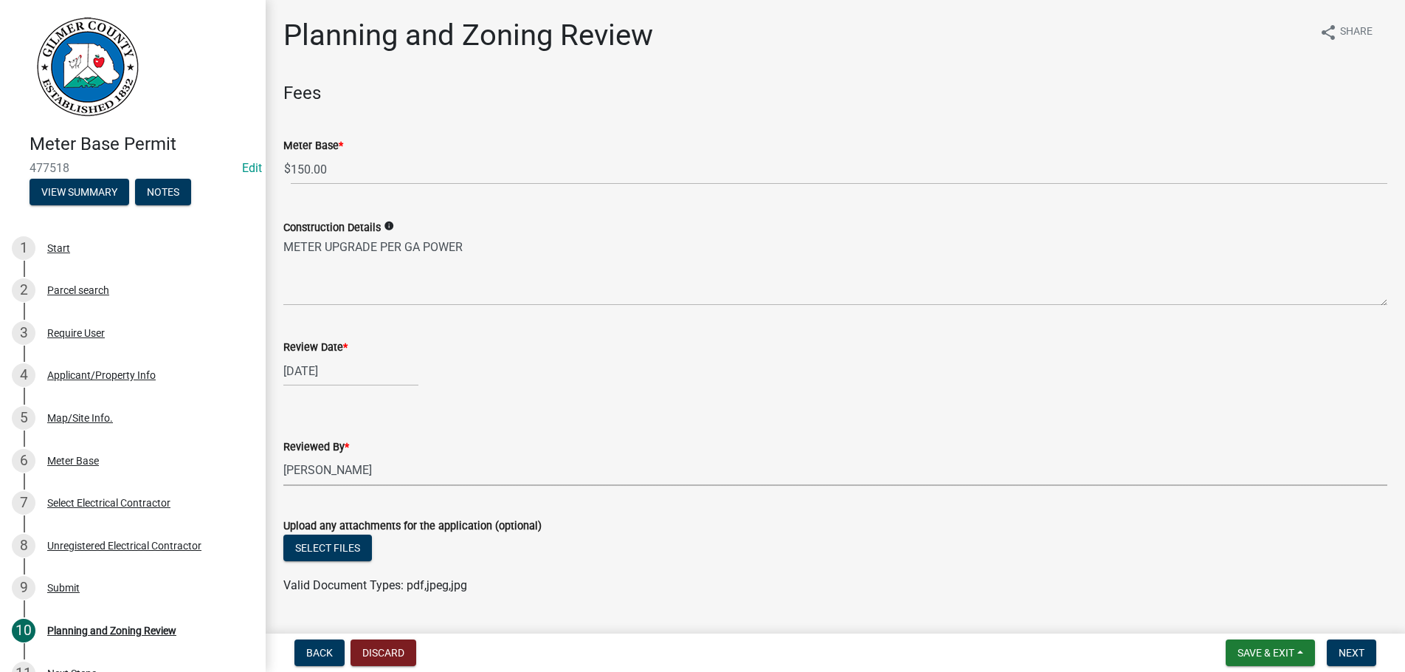
select select "b44f7338-8171-40f4-83dd-b8ba3065c966"
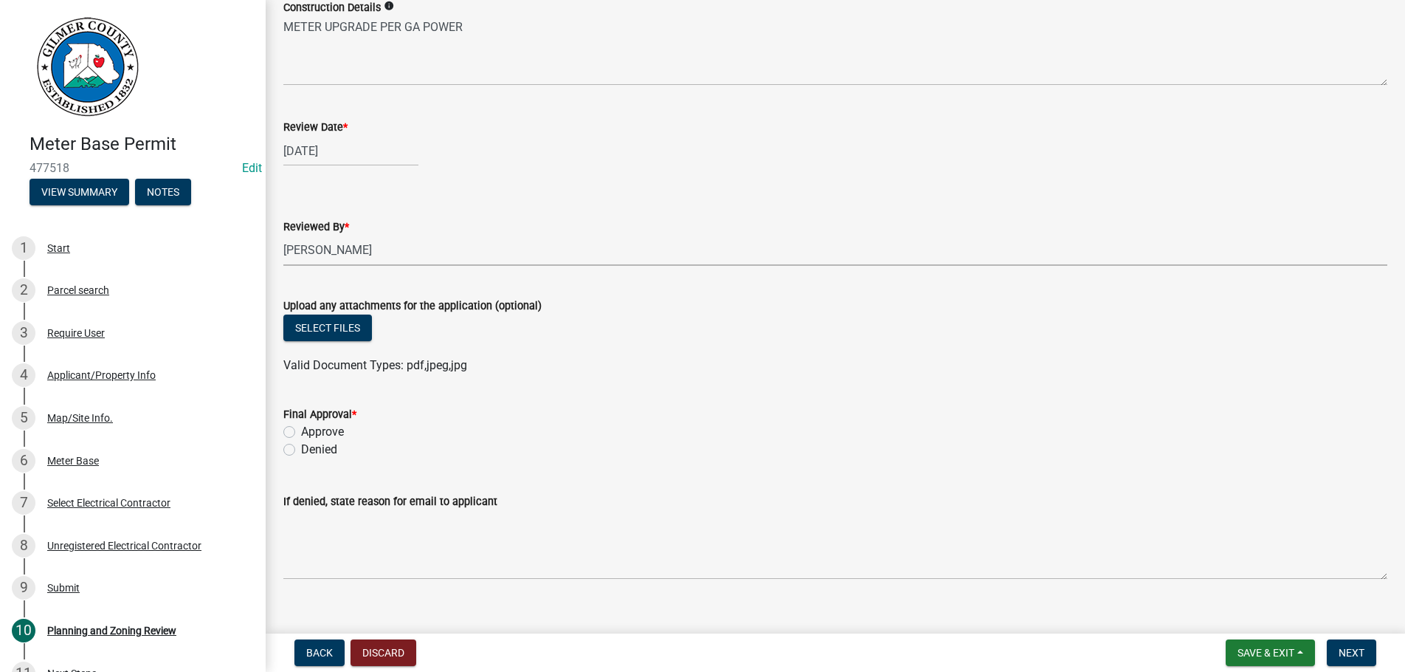
scroll to position [241, 0]
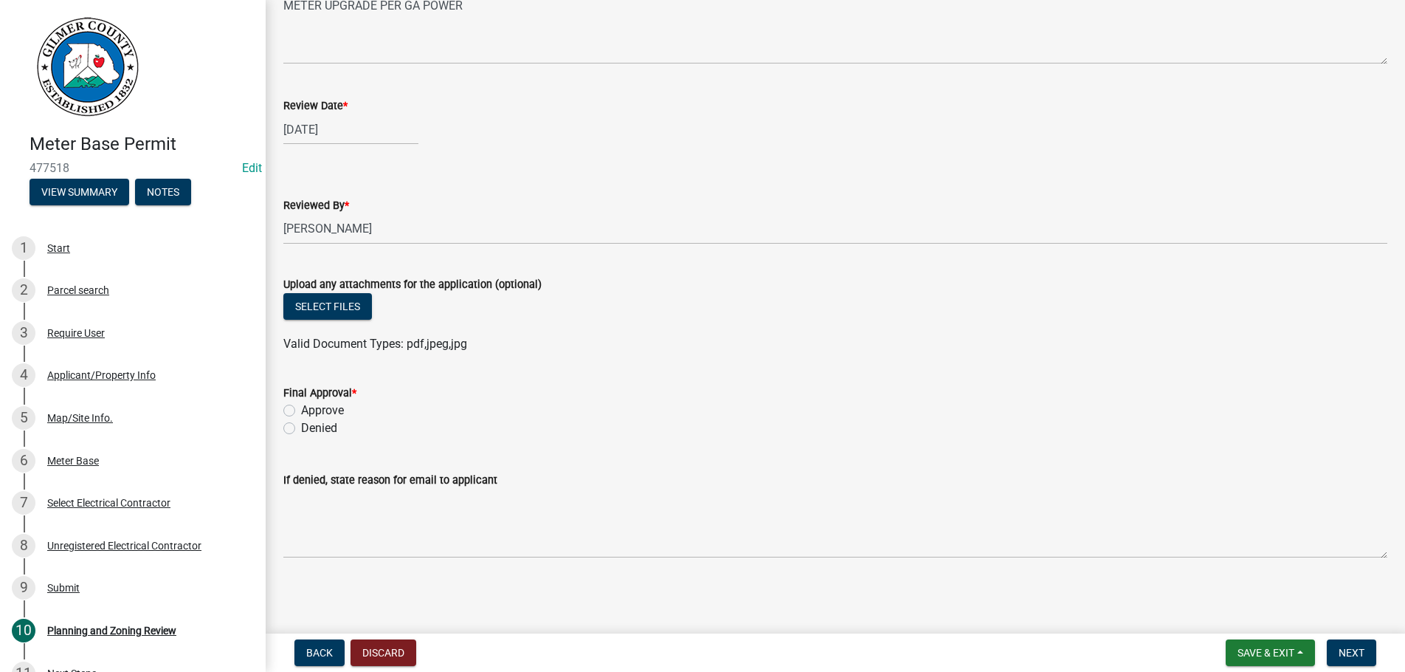
click at [301, 408] on label "Approve" at bounding box center [322, 411] width 43 height 18
click at [301, 408] on input "Approve" at bounding box center [306, 407] width 10 height 10
radio input "true"
click at [1358, 650] on span "Next" at bounding box center [1352, 653] width 26 height 12
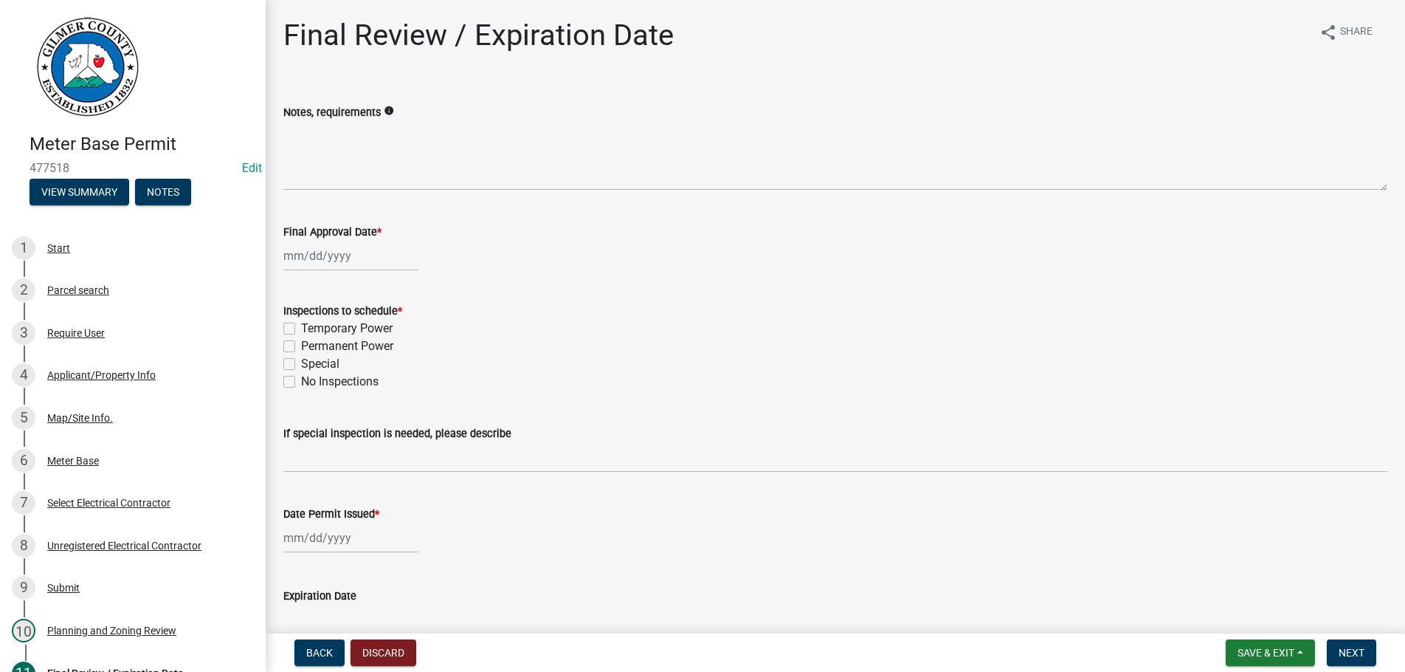
select select "9"
select select "2025"
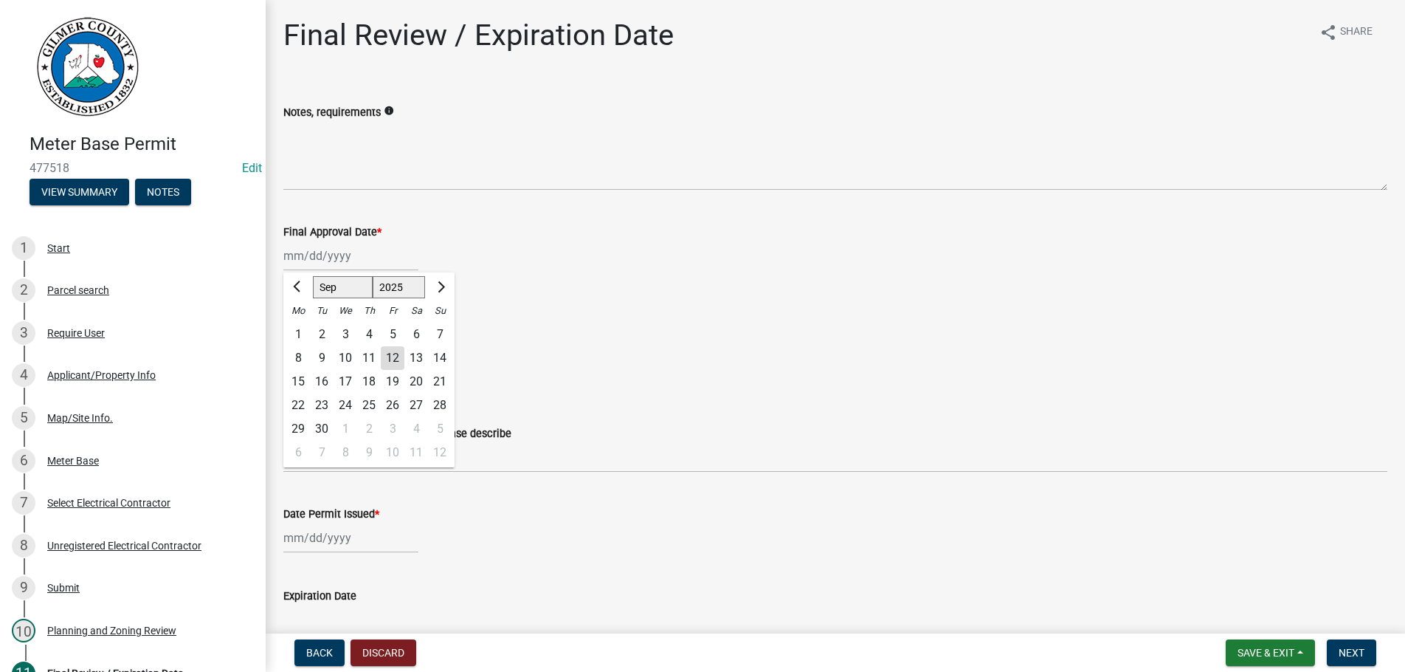
click at [395, 251] on input "Final Approval Date *" at bounding box center [350, 256] width 135 height 30
type input "[DATE]"
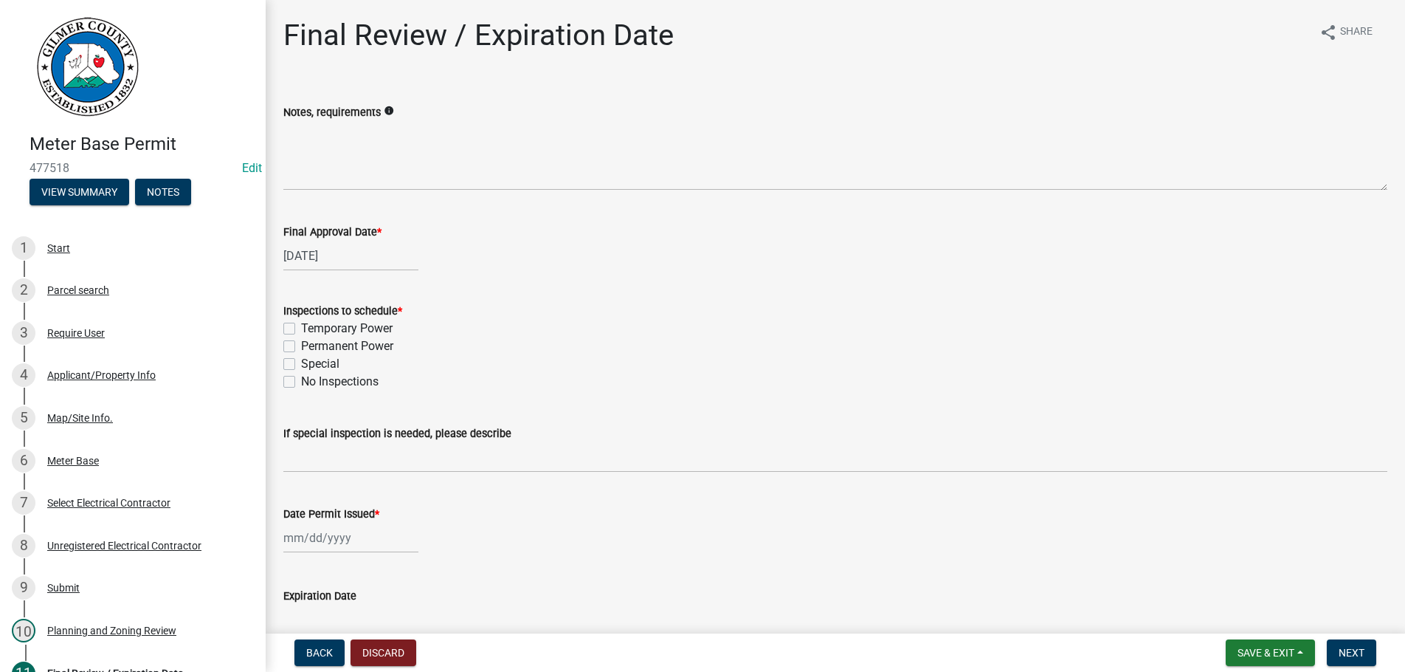
click at [301, 344] on label "Permanent Power" at bounding box center [347, 346] width 92 height 18
click at [301, 344] on input "Permanent Power" at bounding box center [306, 342] width 10 height 10
checkbox input "true"
checkbox input "false"
checkbox input "true"
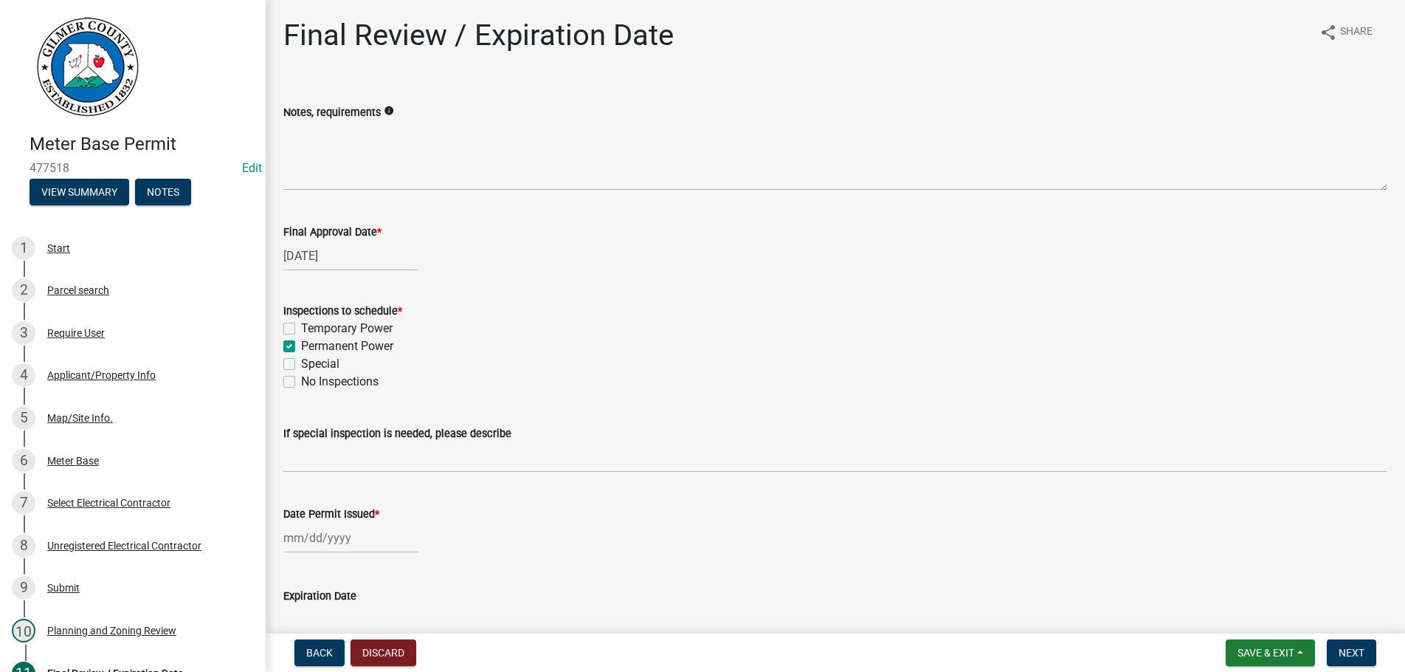
checkbox input "false"
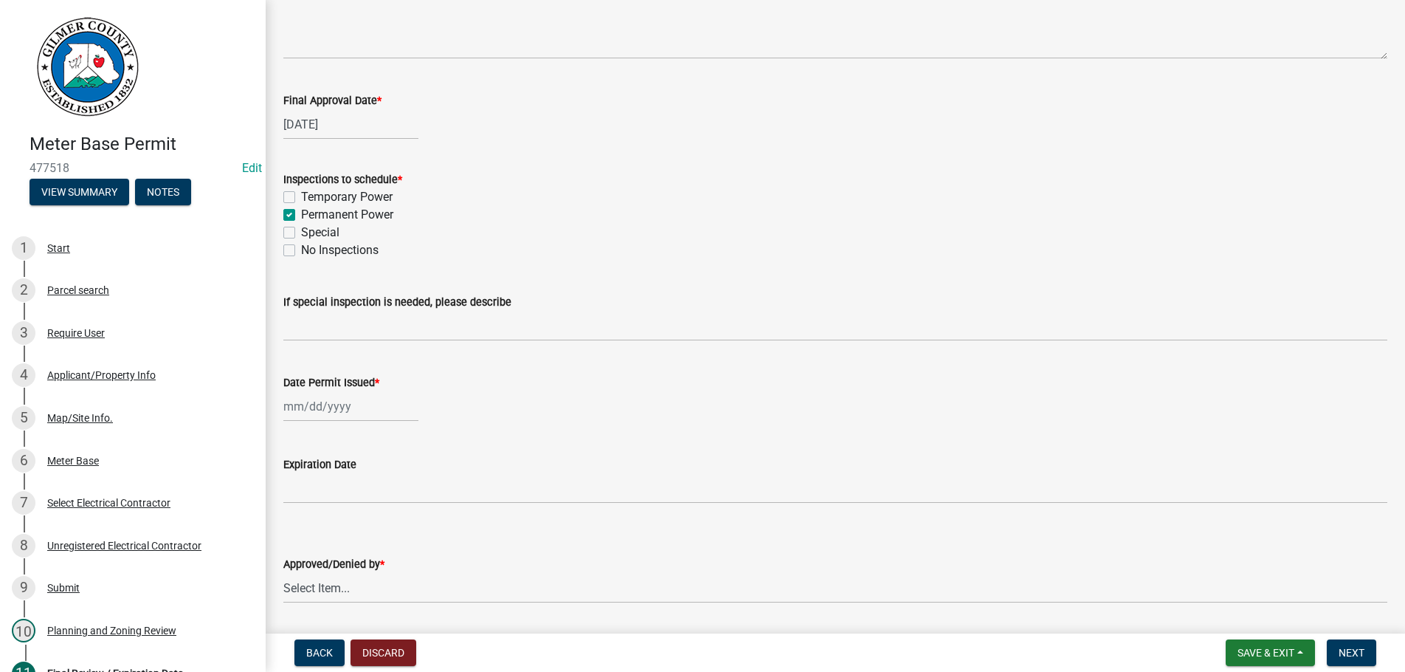
scroll to position [178, 0]
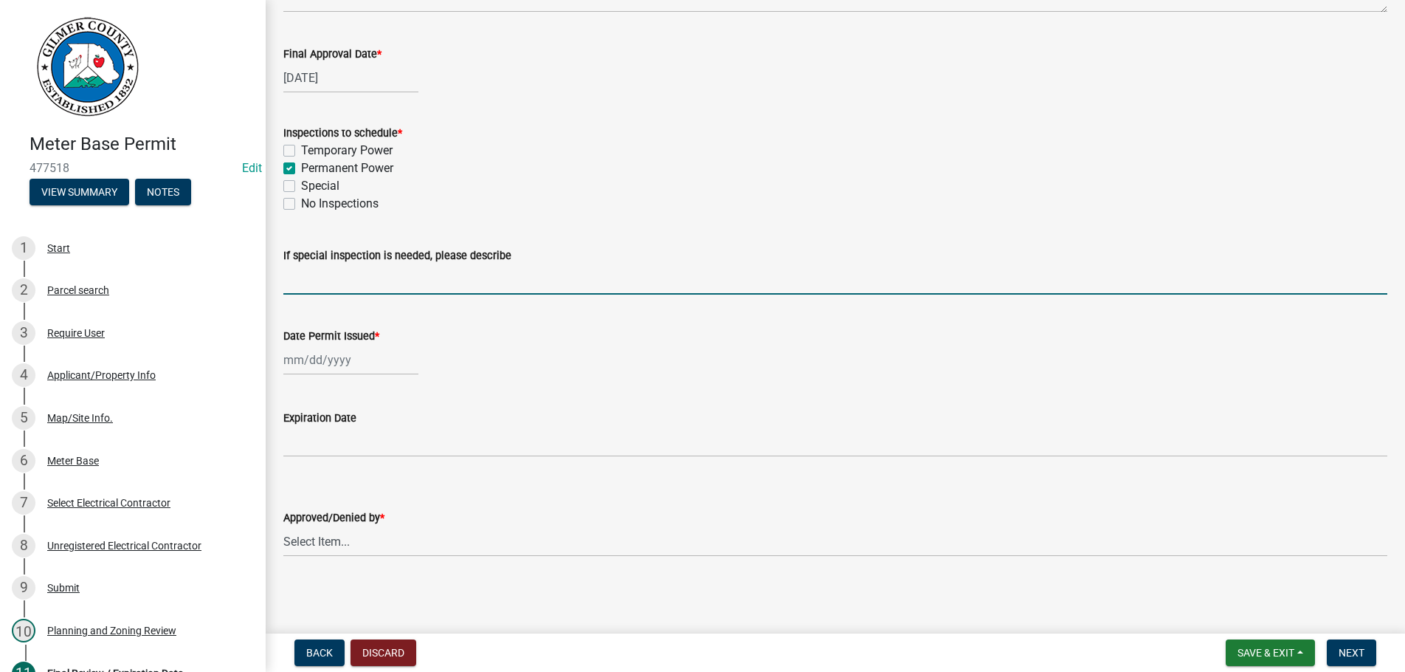
select select "9"
select select "2025"
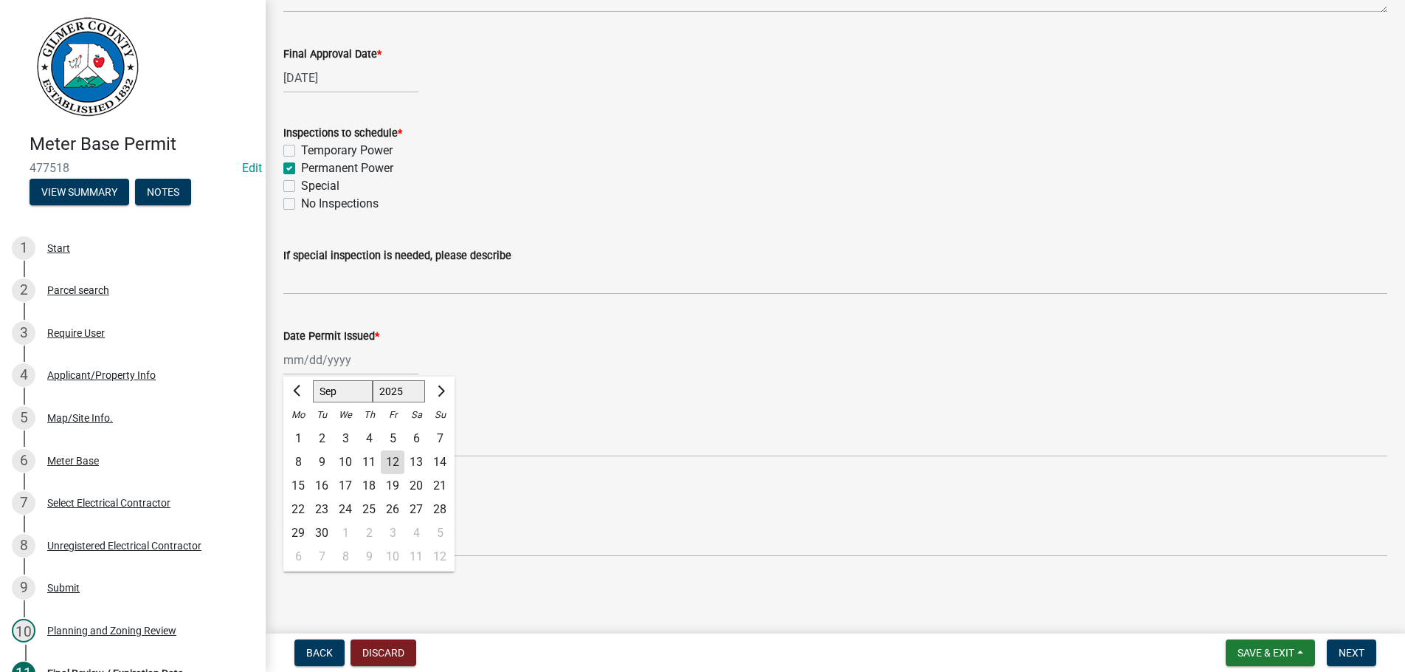
type input "[DATE]"
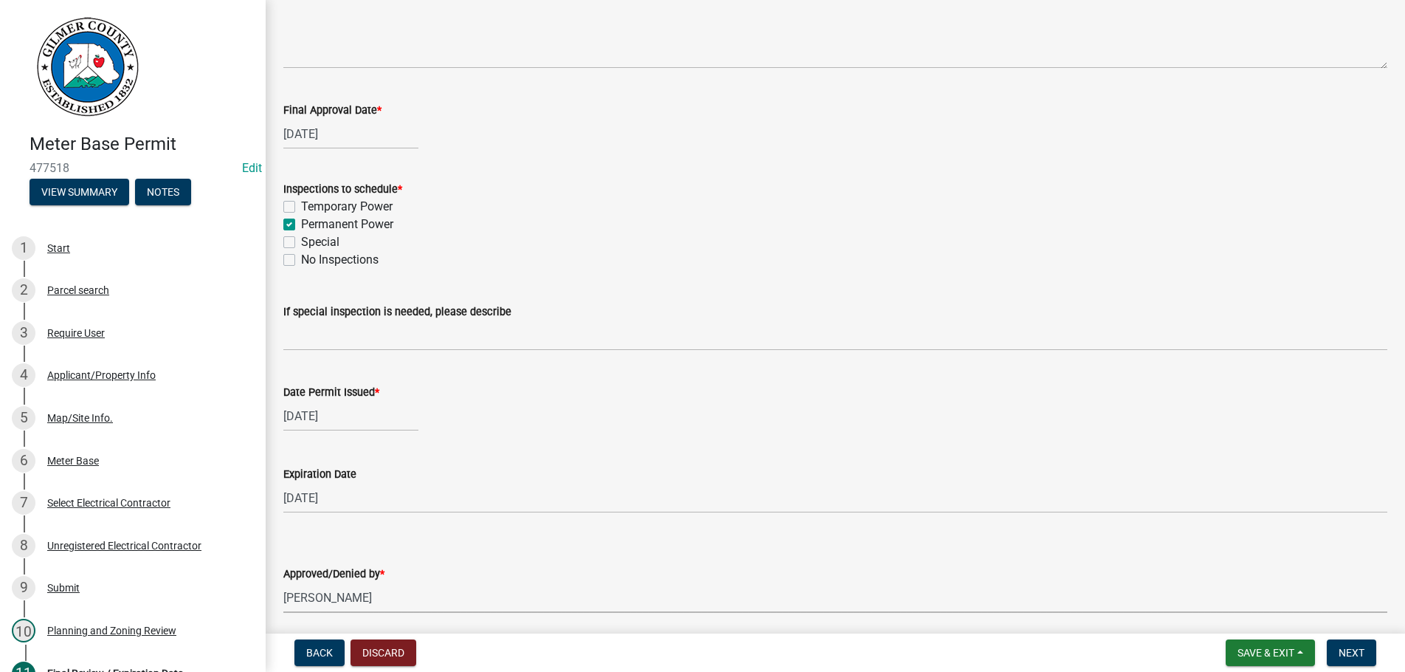
select select "b44f7338-8171-40f4-83dd-b8ba3065c966"
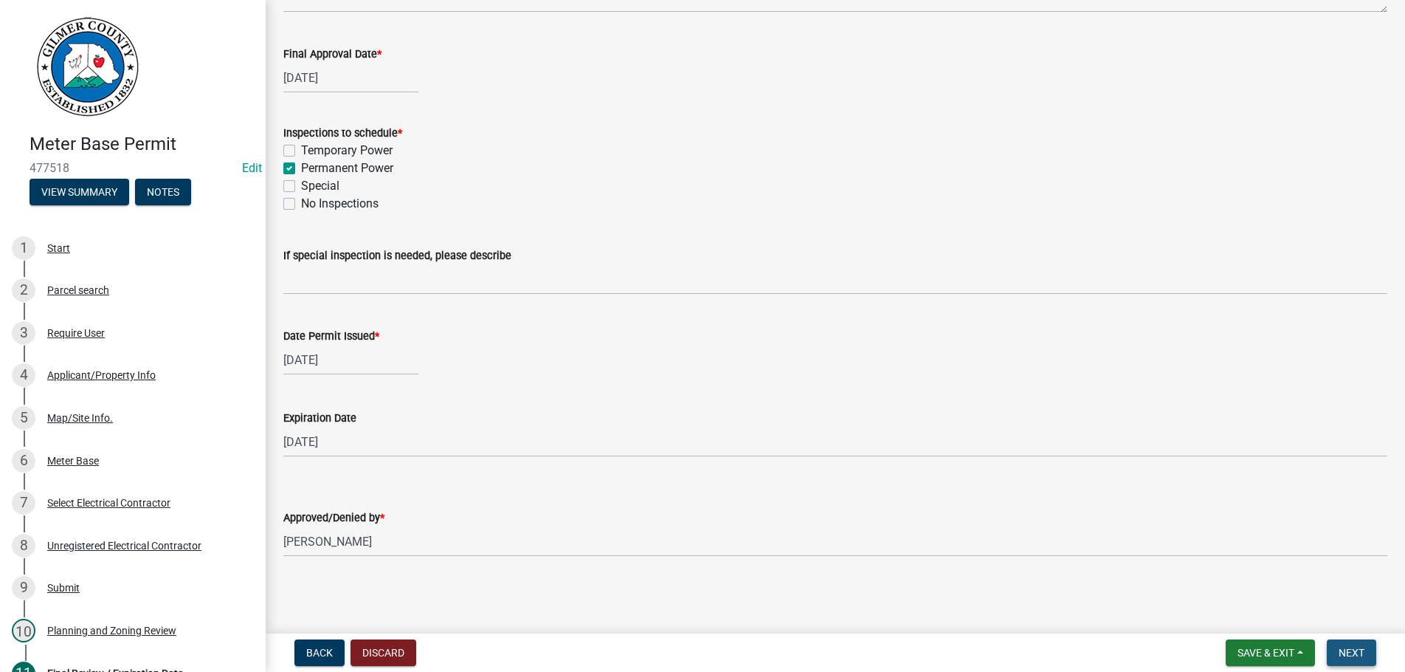
click at [1353, 655] on span "Next" at bounding box center [1352, 653] width 26 height 12
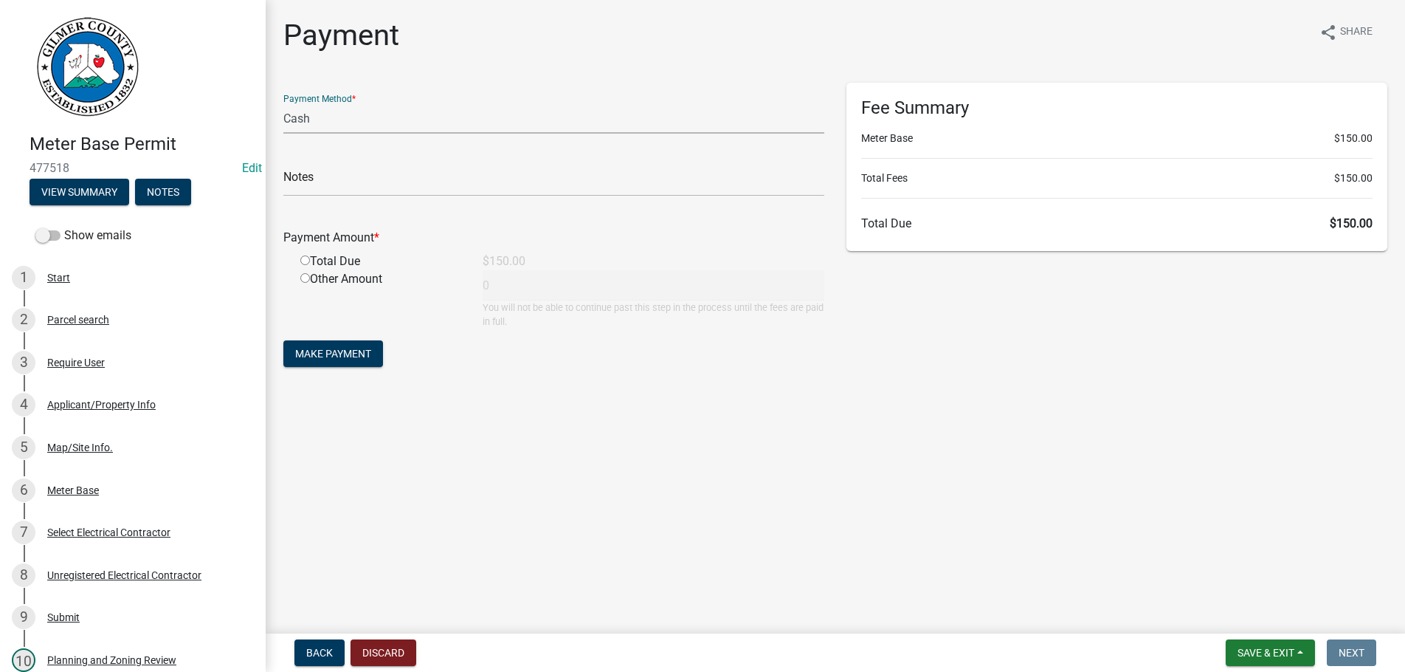
click at [283, 103] on select "Credit Card POS Check Cash" at bounding box center [553, 118] width 541 height 30
select select "1: 0"
click option "Check" at bounding box center [0, 0] width 0 height 0
click at [402, 181] on input "text" at bounding box center [553, 181] width 541 height 30
type input "1343"
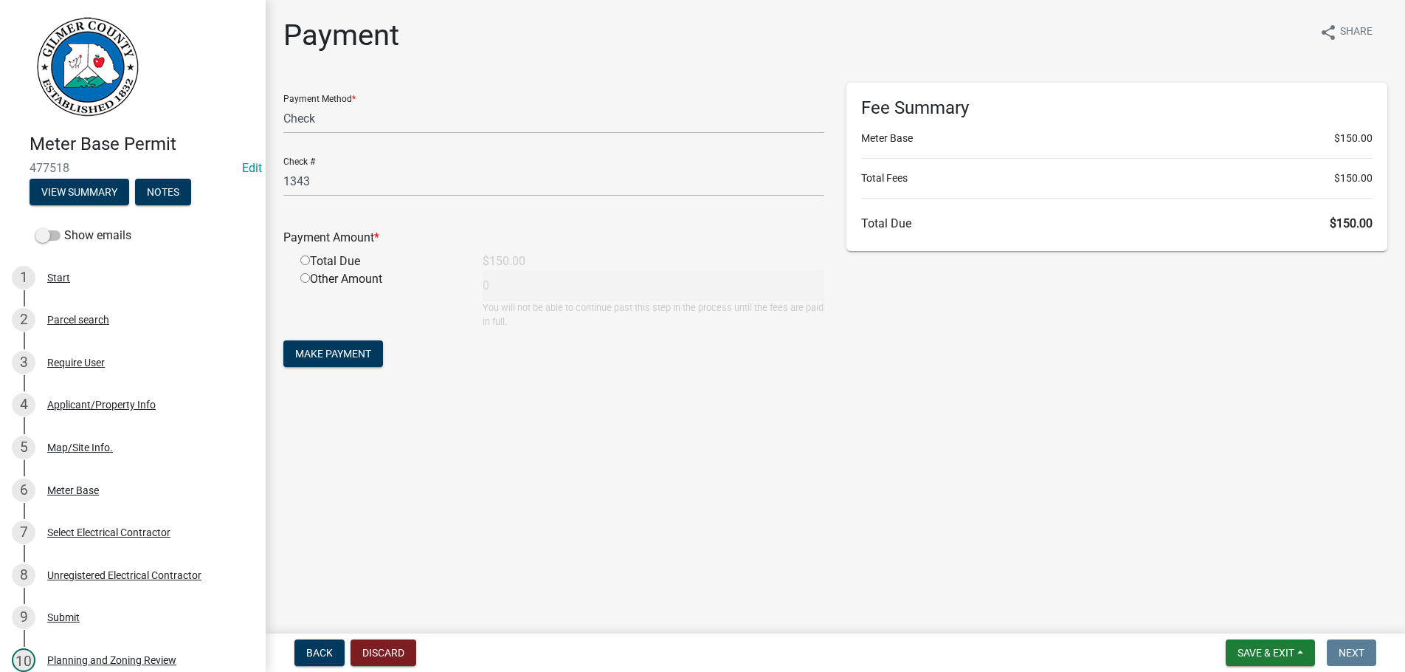
click at [306, 263] on input "radio" at bounding box center [305, 260] width 10 height 10
radio input "true"
type input "150"
click at [328, 342] on button "Make Payment" at bounding box center [333, 353] width 100 height 27
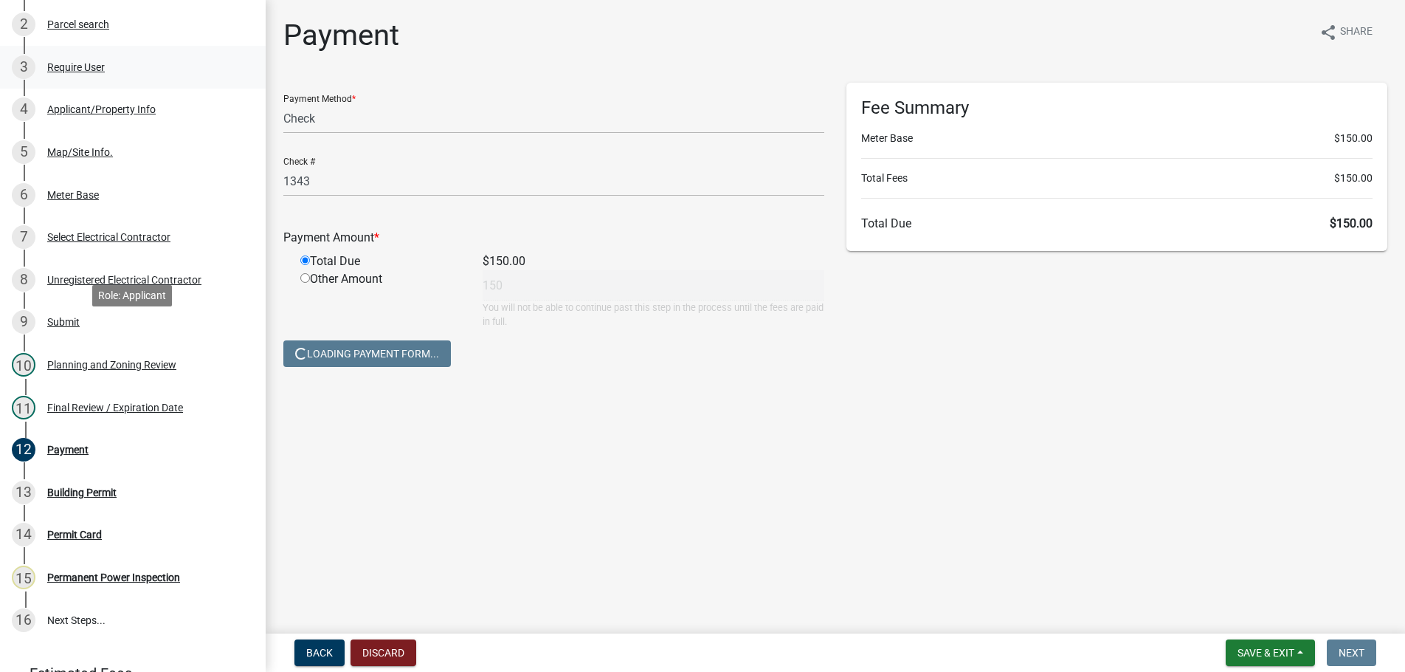
scroll to position [301, 0]
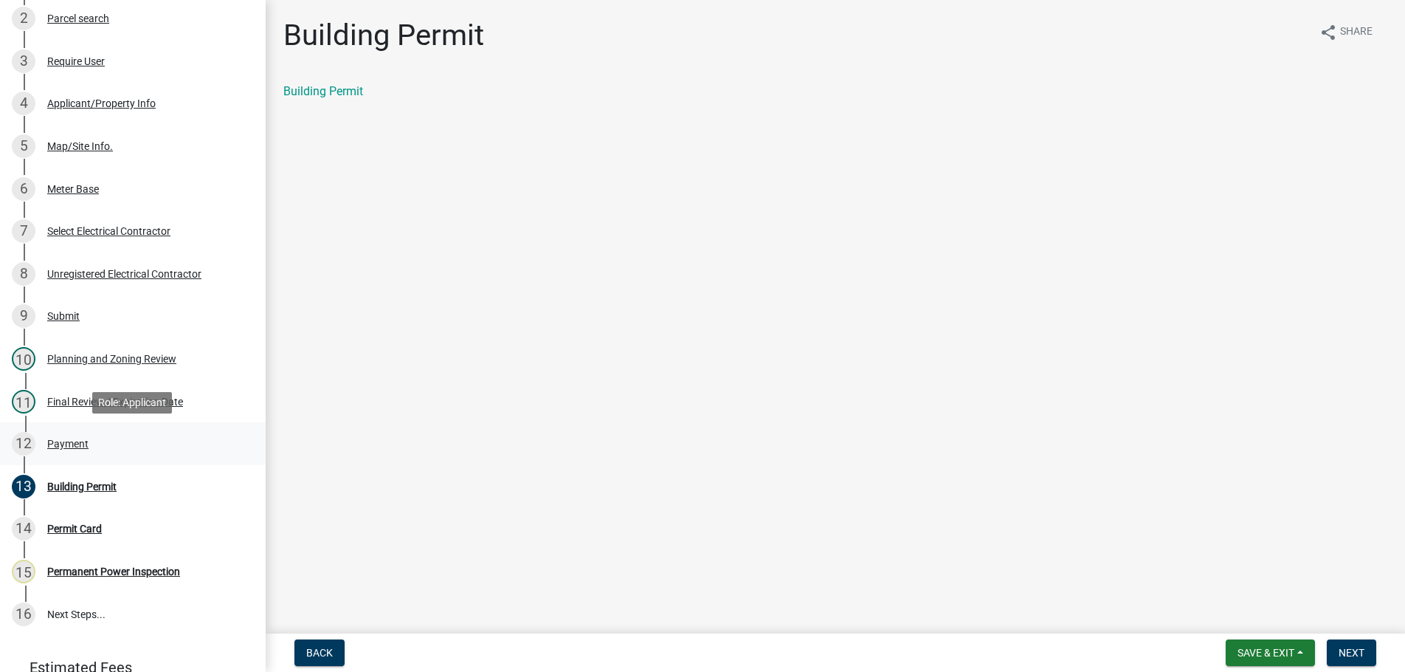
click at [64, 443] on div "Payment" at bounding box center [67, 443] width 41 height 10
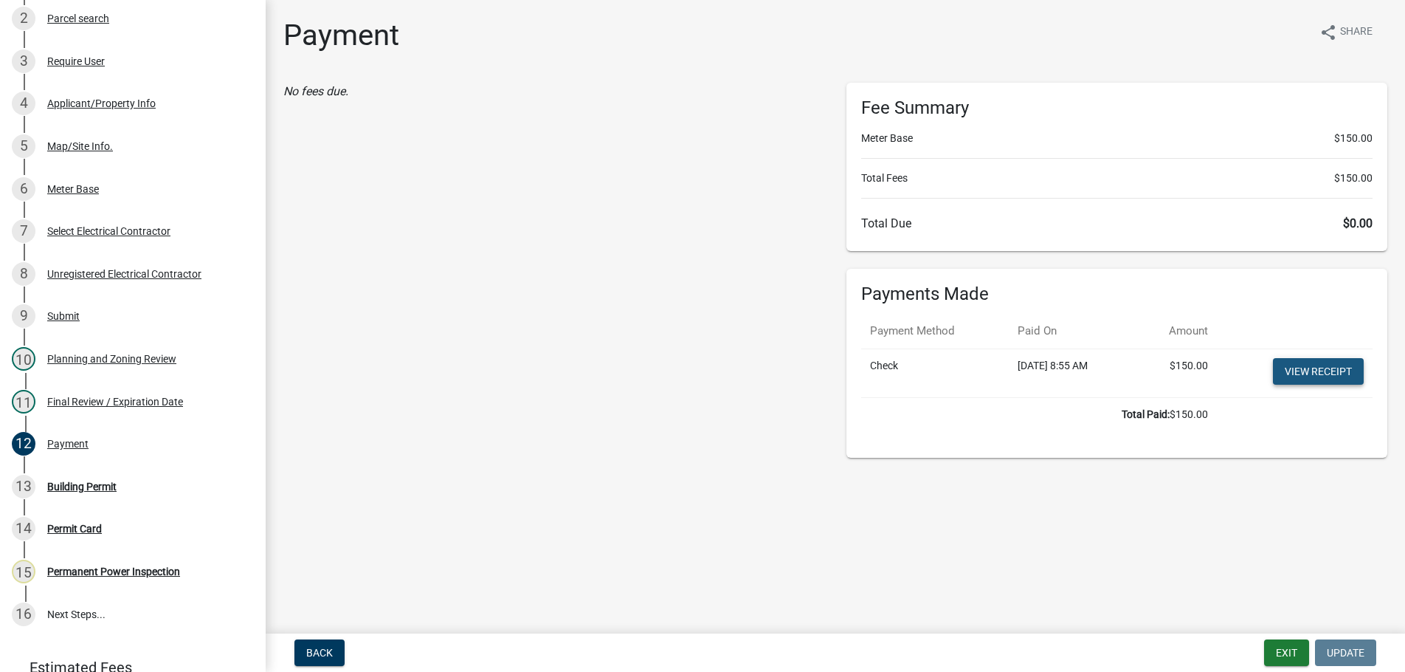
click at [1306, 373] on link "View receipt" at bounding box center [1318, 371] width 91 height 27
click at [82, 479] on div "13 Building Permit" at bounding box center [127, 487] width 230 height 24
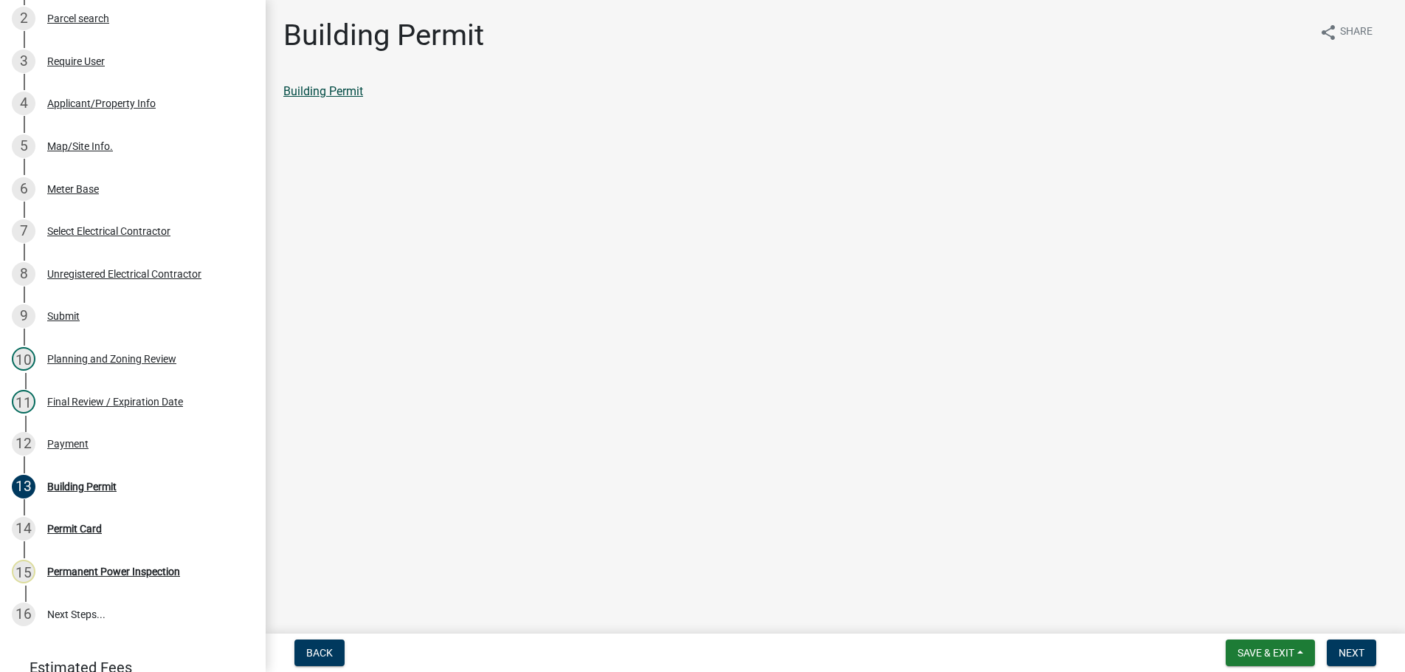
click at [335, 92] on link "Building Permit" at bounding box center [323, 91] width 80 height 14
click at [1346, 650] on span "Next" at bounding box center [1352, 653] width 26 height 12
click at [321, 93] on link "Permit Card" at bounding box center [313, 91] width 61 height 14
click at [1360, 648] on span "Next" at bounding box center [1352, 653] width 26 height 12
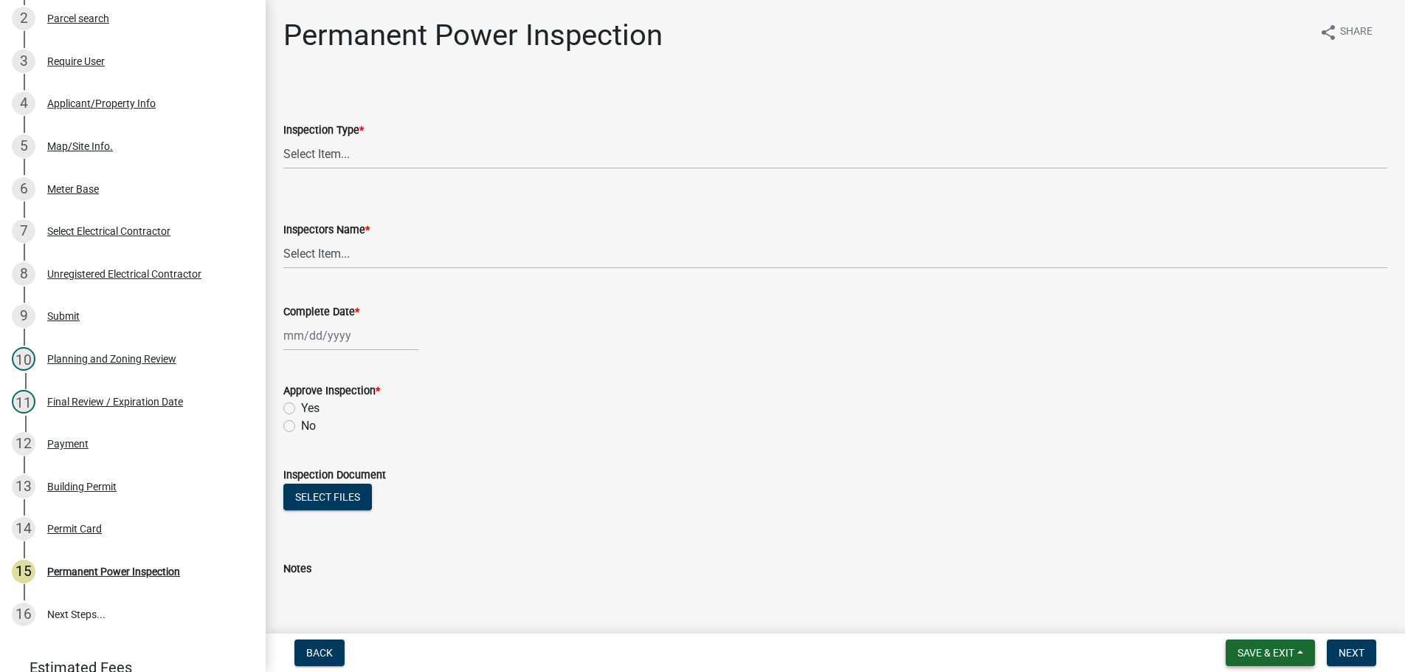
click at [1290, 647] on span "Save & Exit" at bounding box center [1266, 653] width 57 height 12
click at [1263, 610] on button "Save & Exit" at bounding box center [1256, 613] width 118 height 35
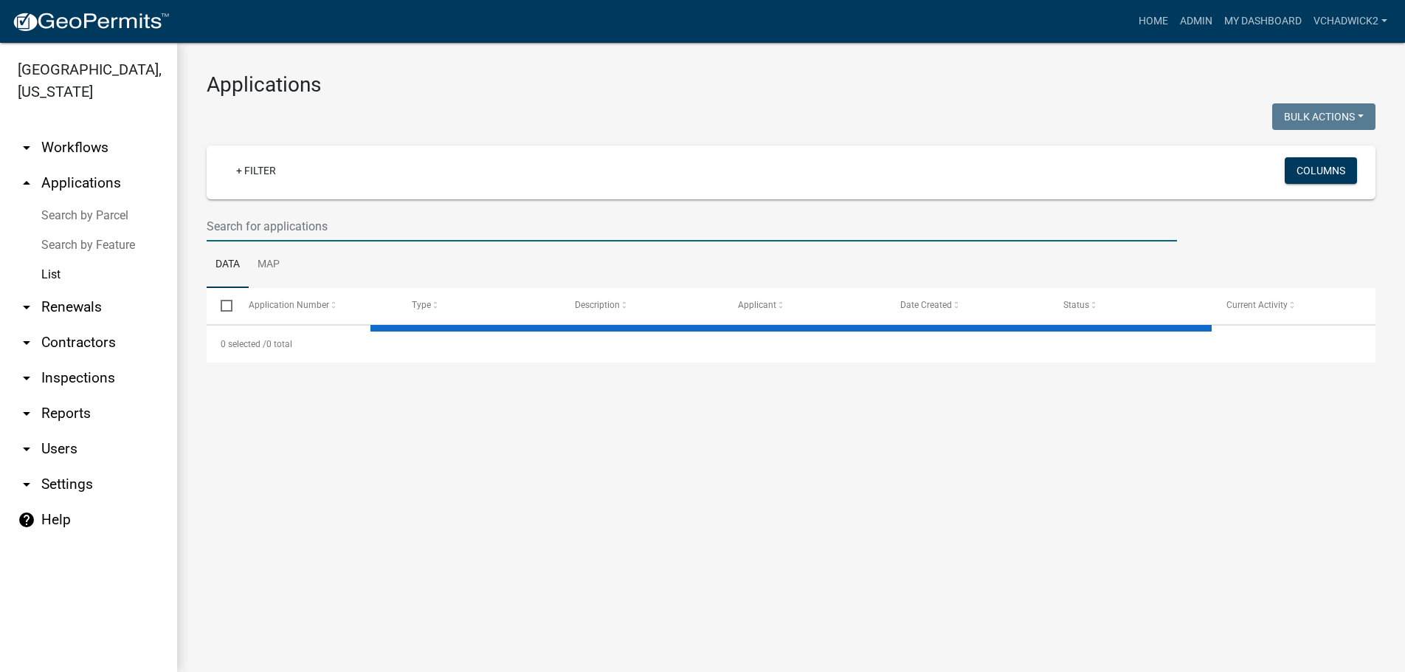
click at [323, 219] on input "text" at bounding box center [692, 226] width 971 height 30
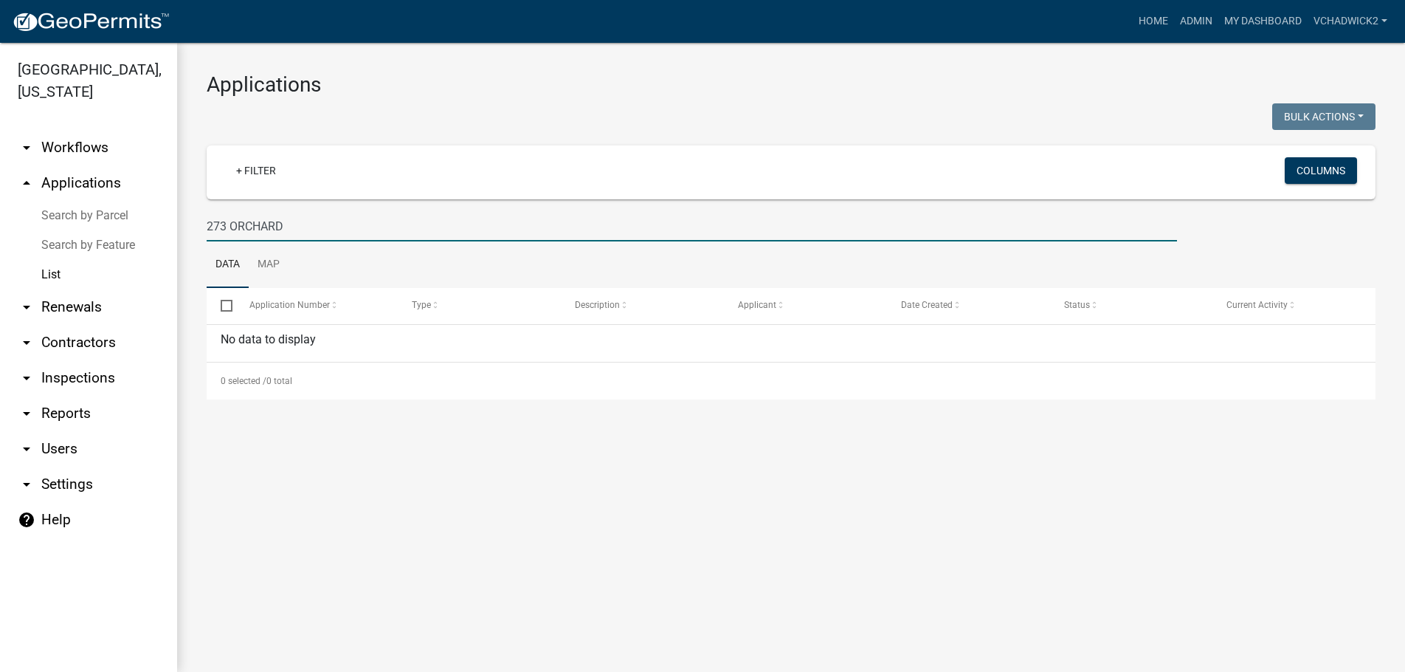
type input "273 ORCHARD"
